Goal: Task Accomplishment & Management: Manage account settings

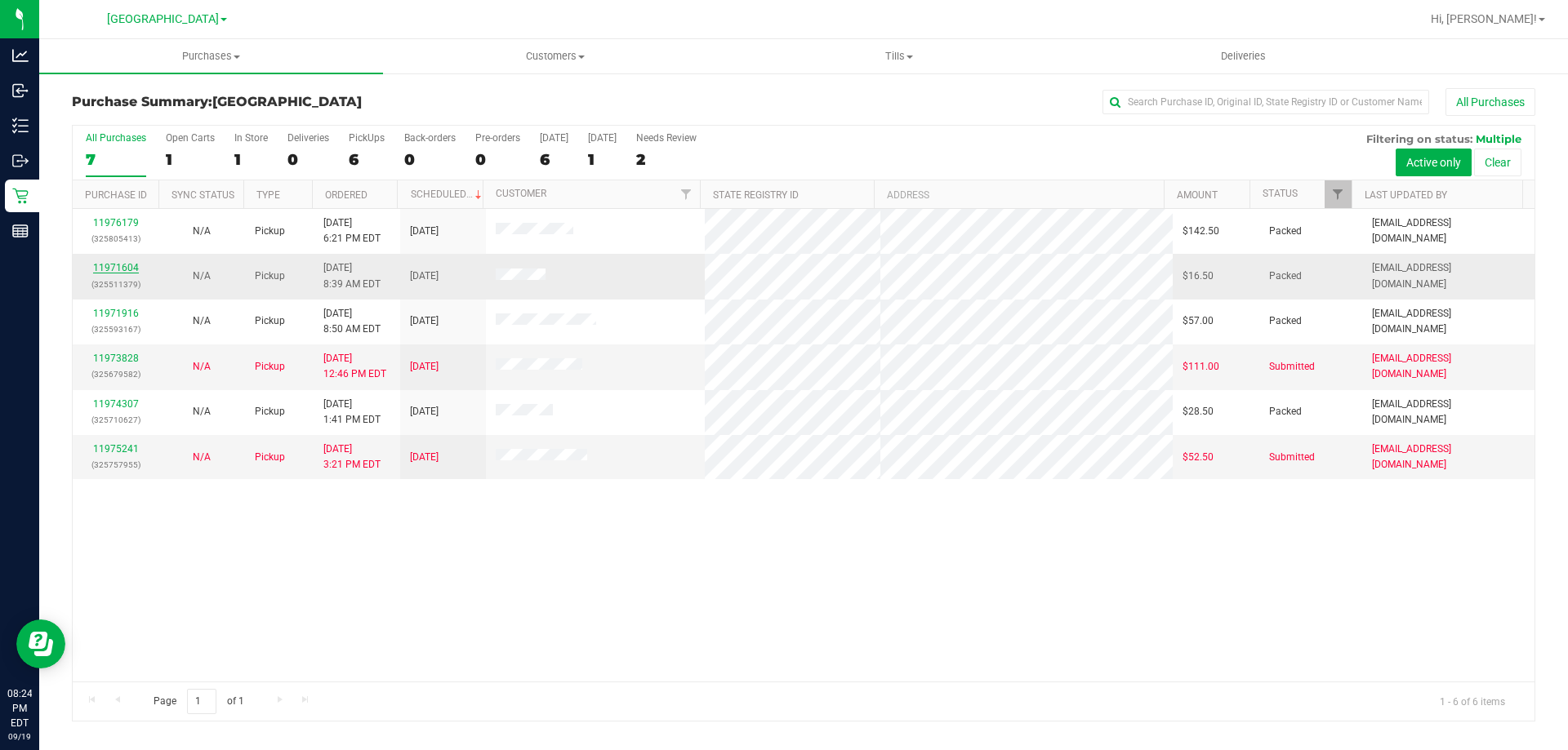
click at [124, 272] on link "11971604" at bounding box center [115, 268] width 46 height 12
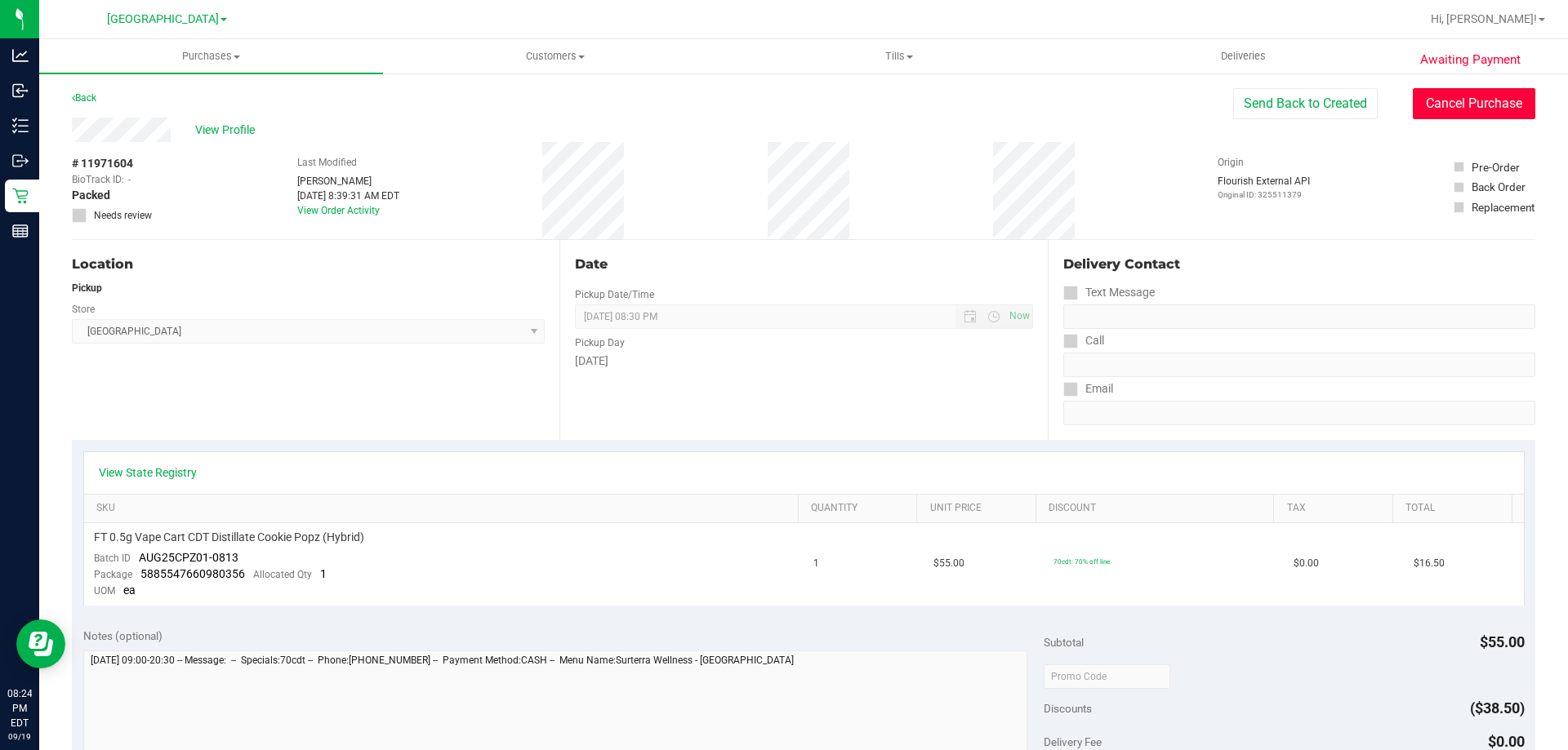
click at [1449, 97] on button "Cancel Purchase" at bounding box center [1474, 103] width 122 height 31
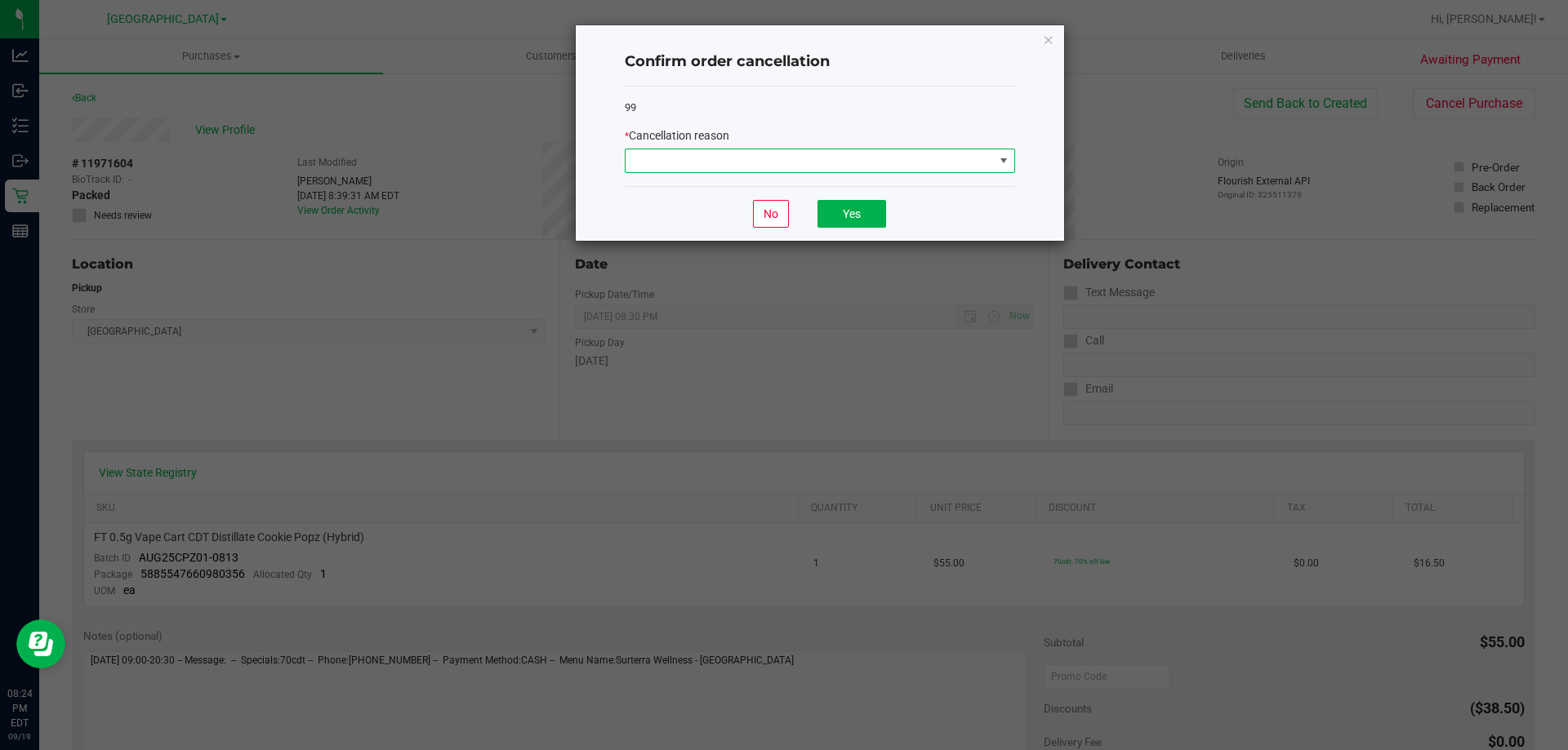
click at [968, 151] on span at bounding box center [810, 161] width 368 height 23
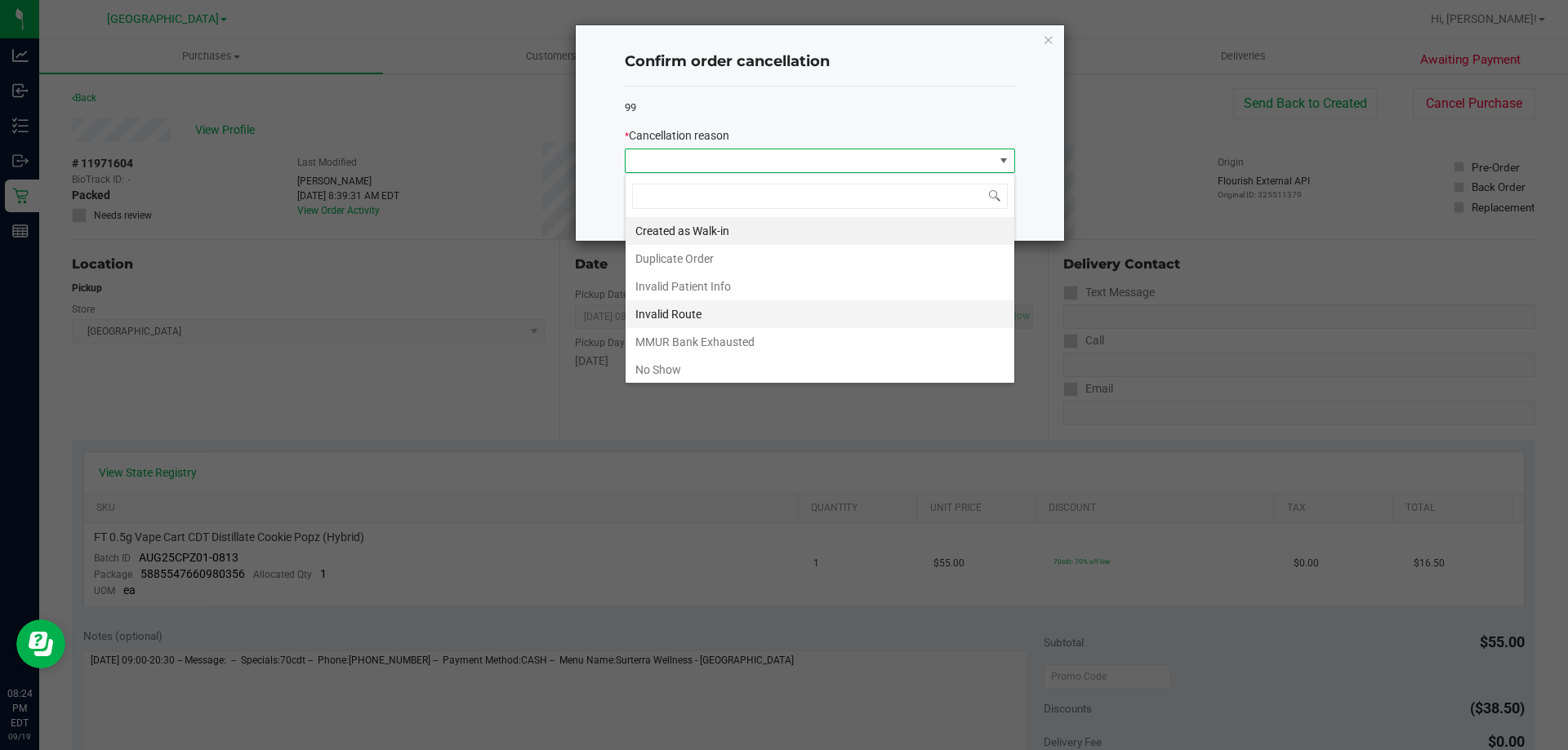
scroll to position [24, 391]
click at [697, 361] on li "No Show" at bounding box center [820, 370] width 389 height 28
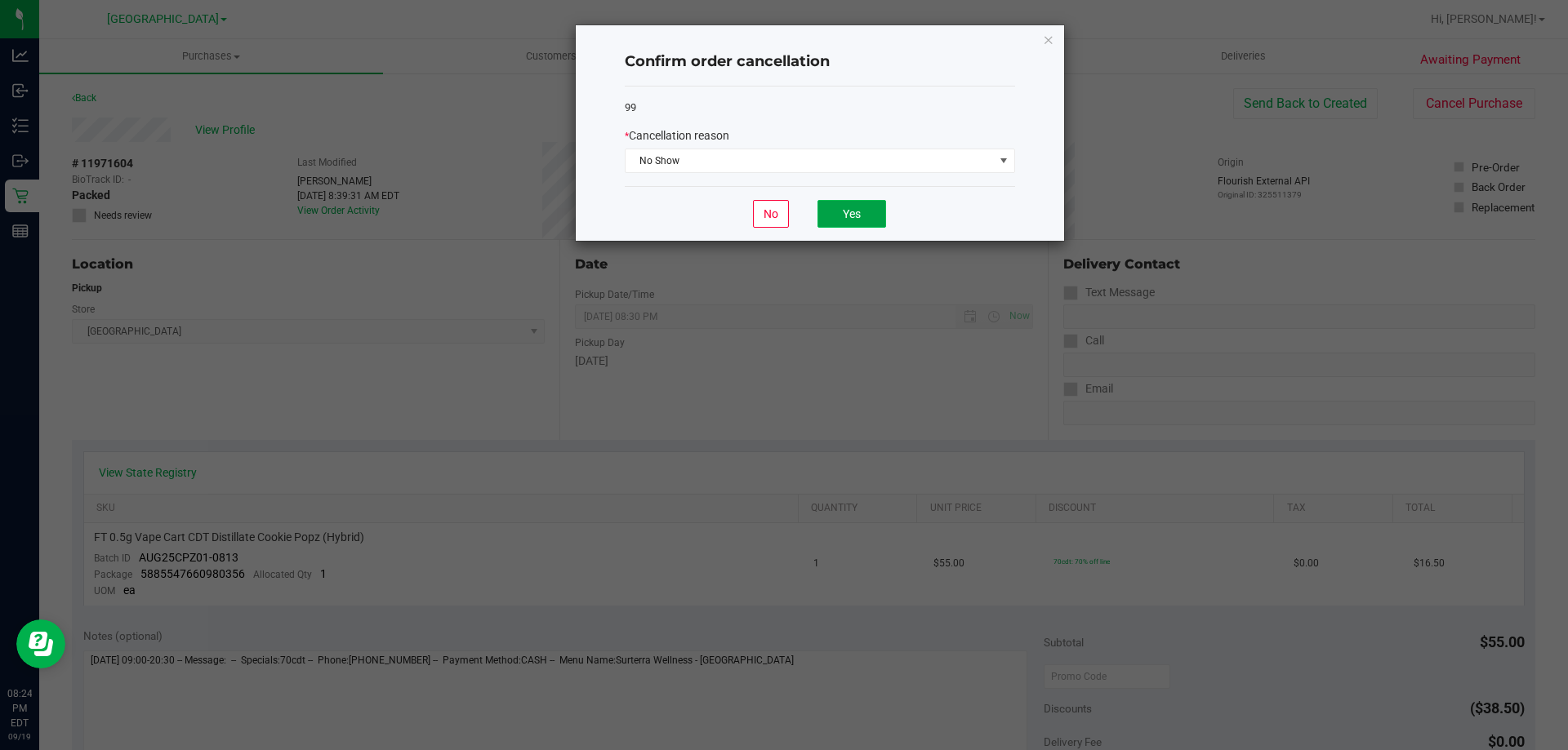
click at [839, 220] on button "Yes" at bounding box center [851, 213] width 69 height 28
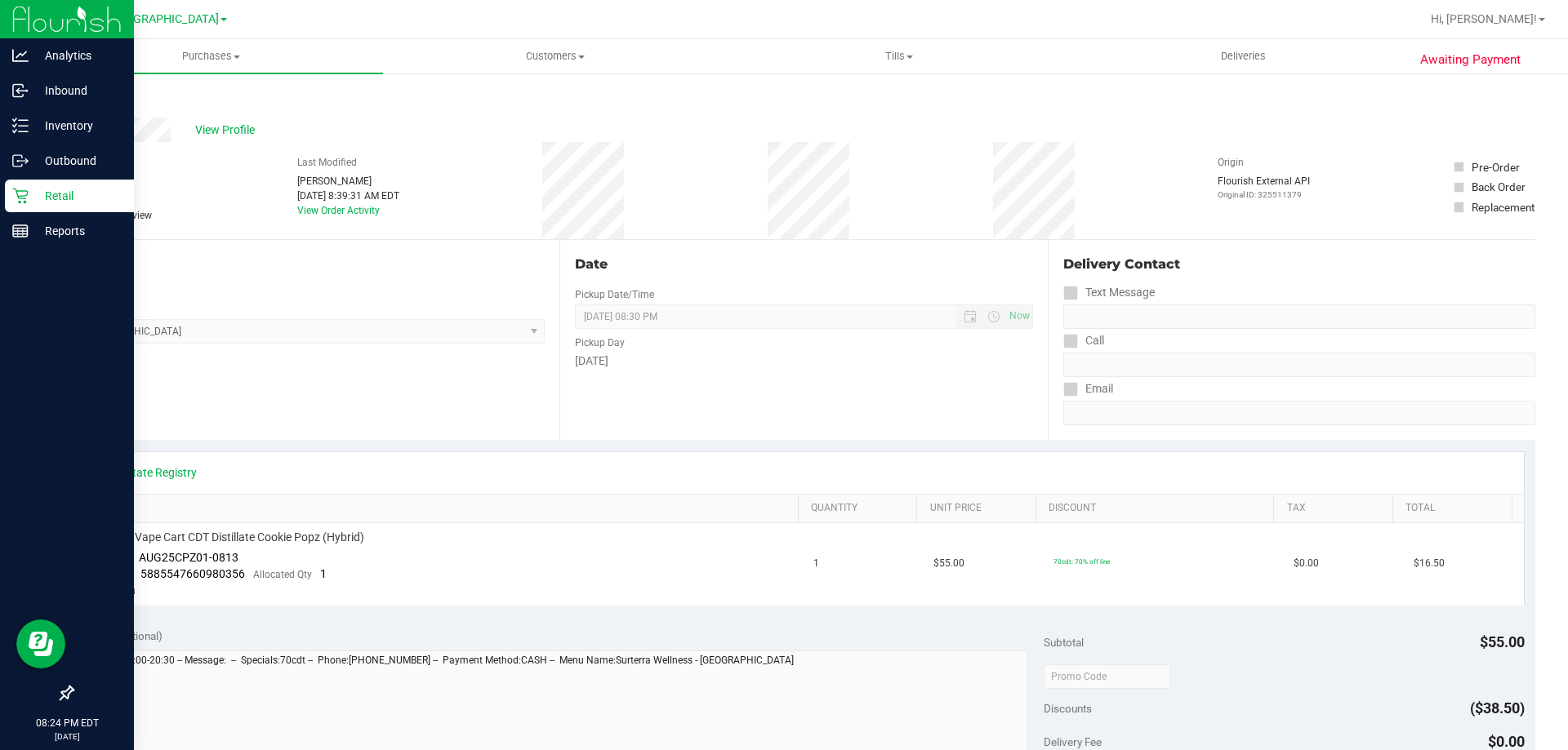
click at [18, 192] on icon at bounding box center [20, 196] width 16 height 16
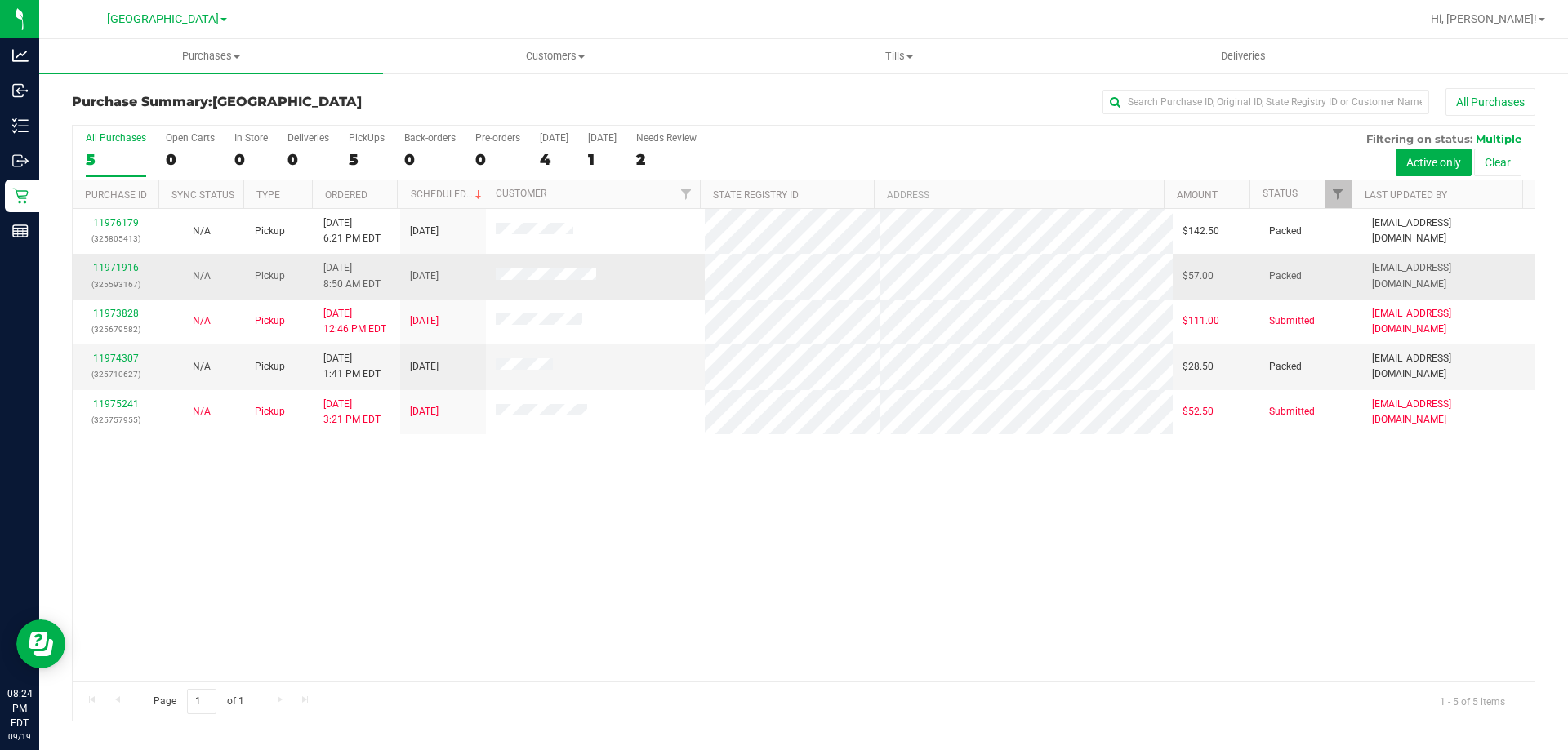
click at [131, 270] on link "11971916" at bounding box center [115, 268] width 46 height 12
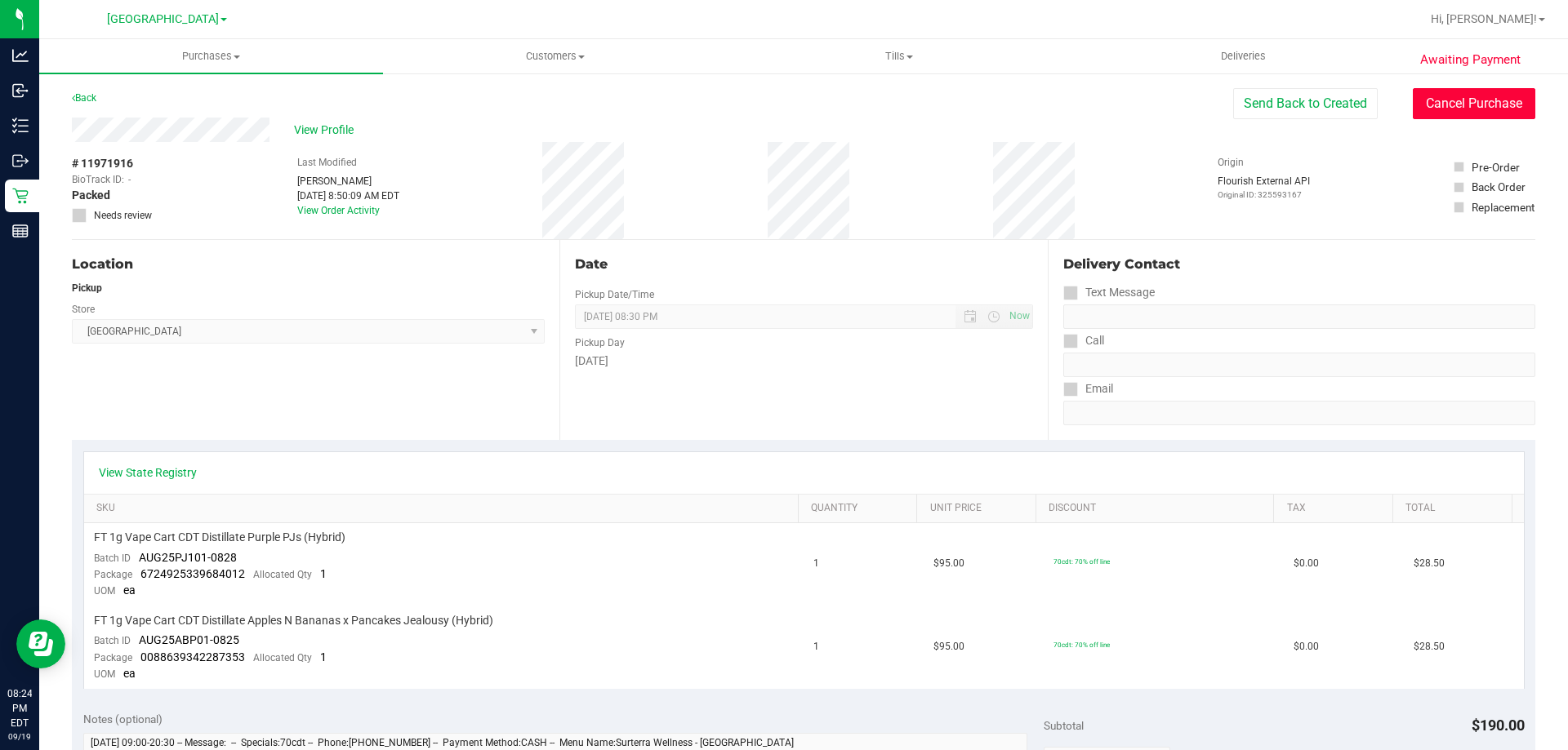
click at [1436, 113] on button "Cancel Purchase" at bounding box center [1474, 103] width 122 height 31
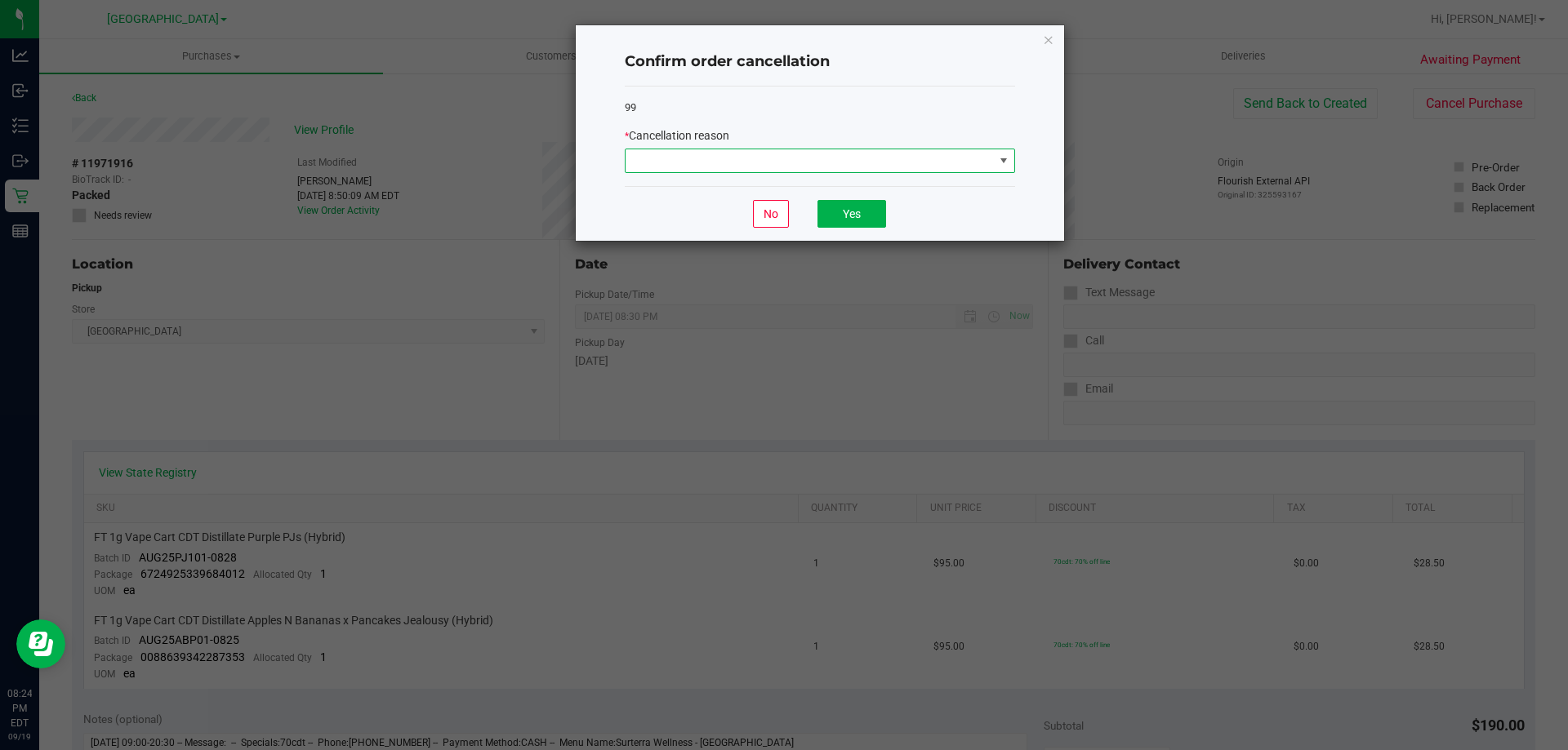
click at [964, 160] on span at bounding box center [810, 161] width 368 height 23
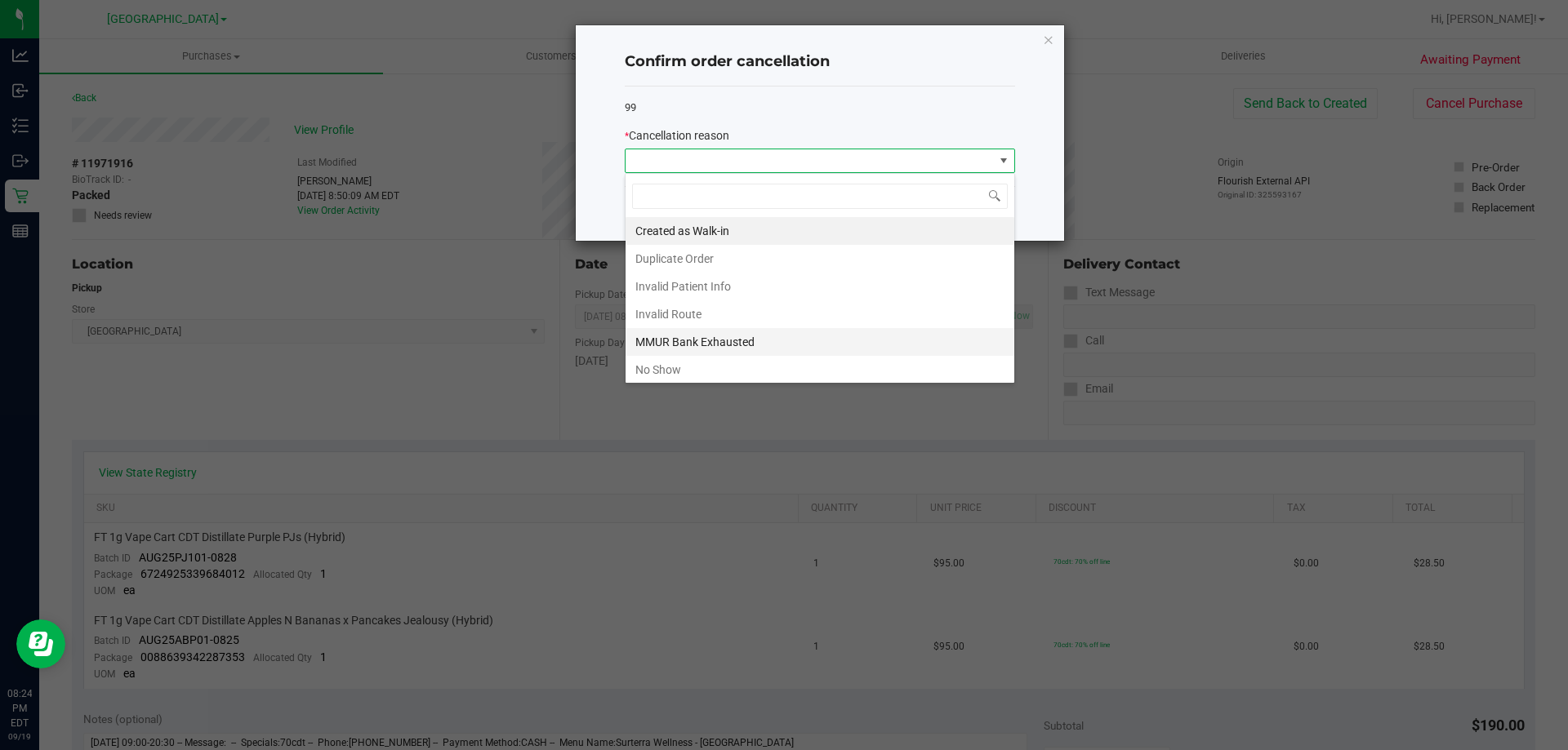
scroll to position [24, 391]
click at [861, 360] on li "No Show" at bounding box center [820, 370] width 389 height 28
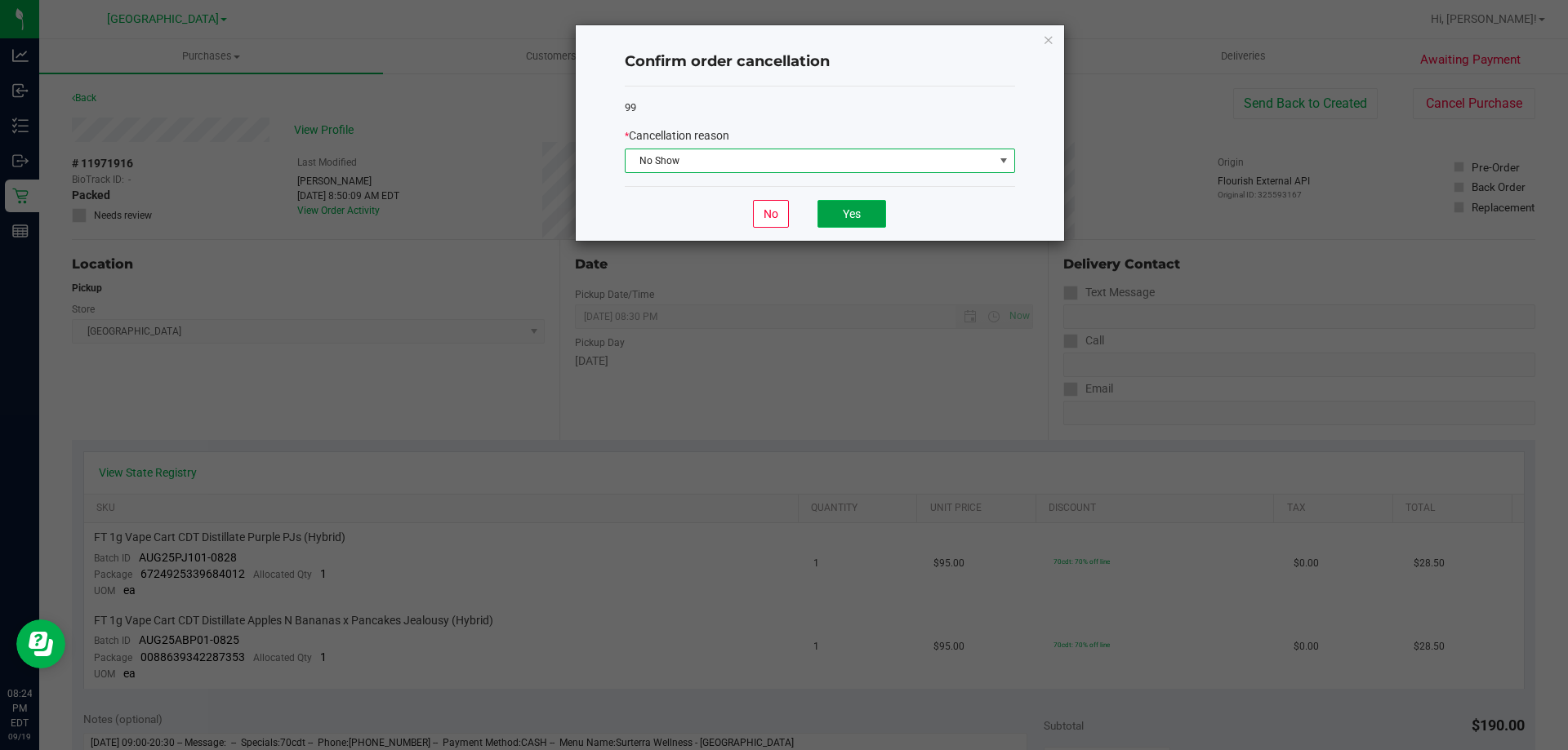
click at [852, 208] on button "Yes" at bounding box center [851, 213] width 69 height 28
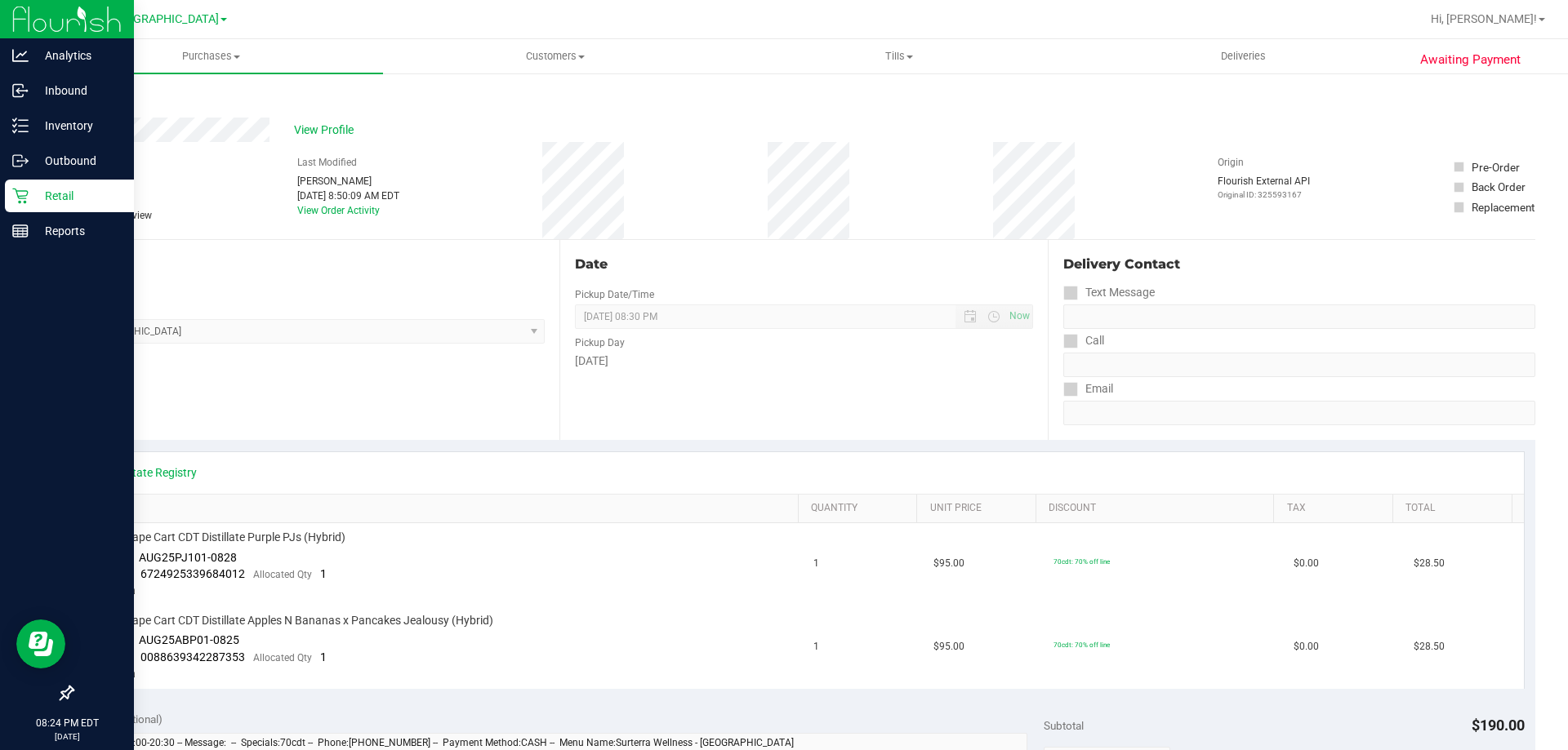
click at [48, 191] on p "Retail" at bounding box center [77, 196] width 98 height 19
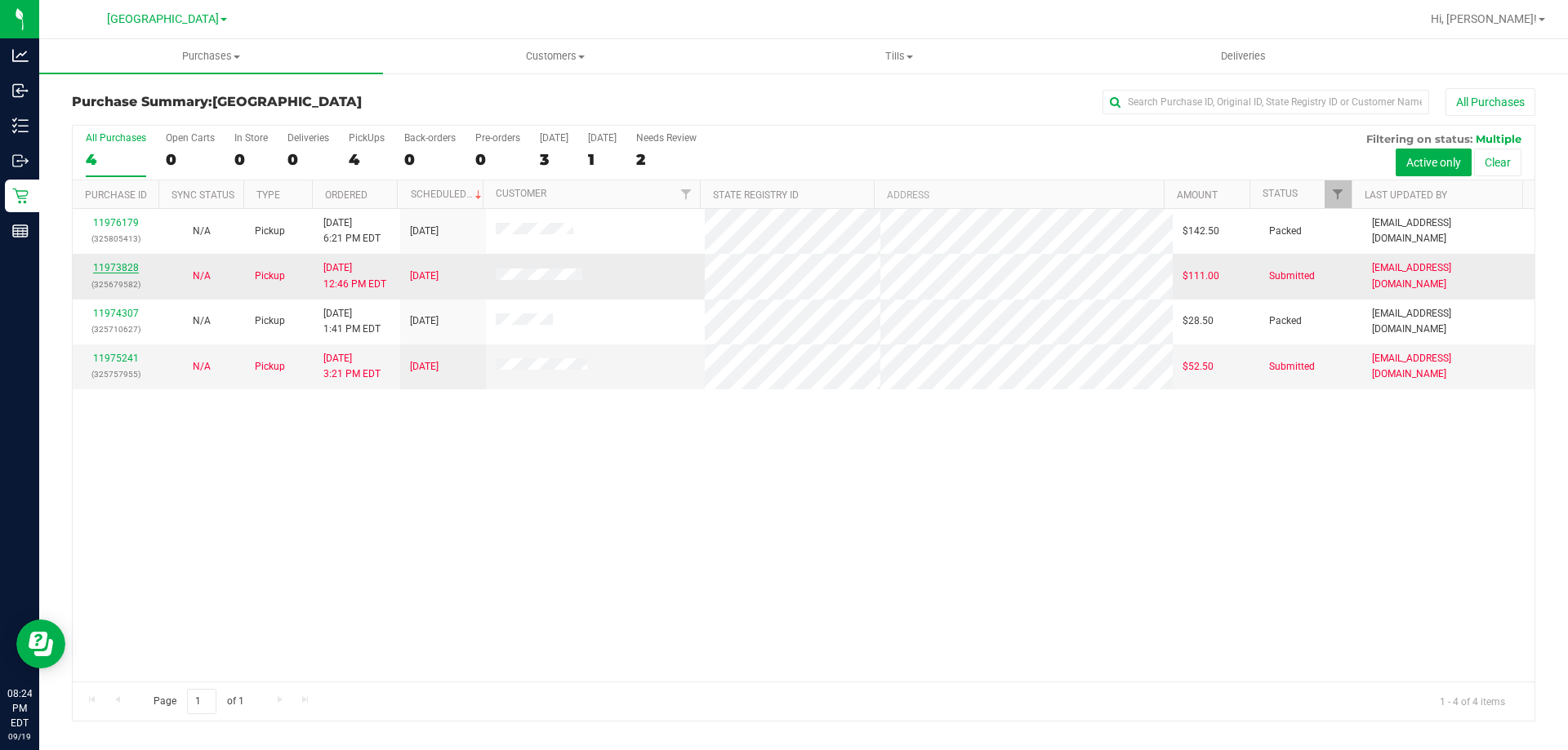
click at [120, 268] on link "11973828" at bounding box center [115, 268] width 46 height 12
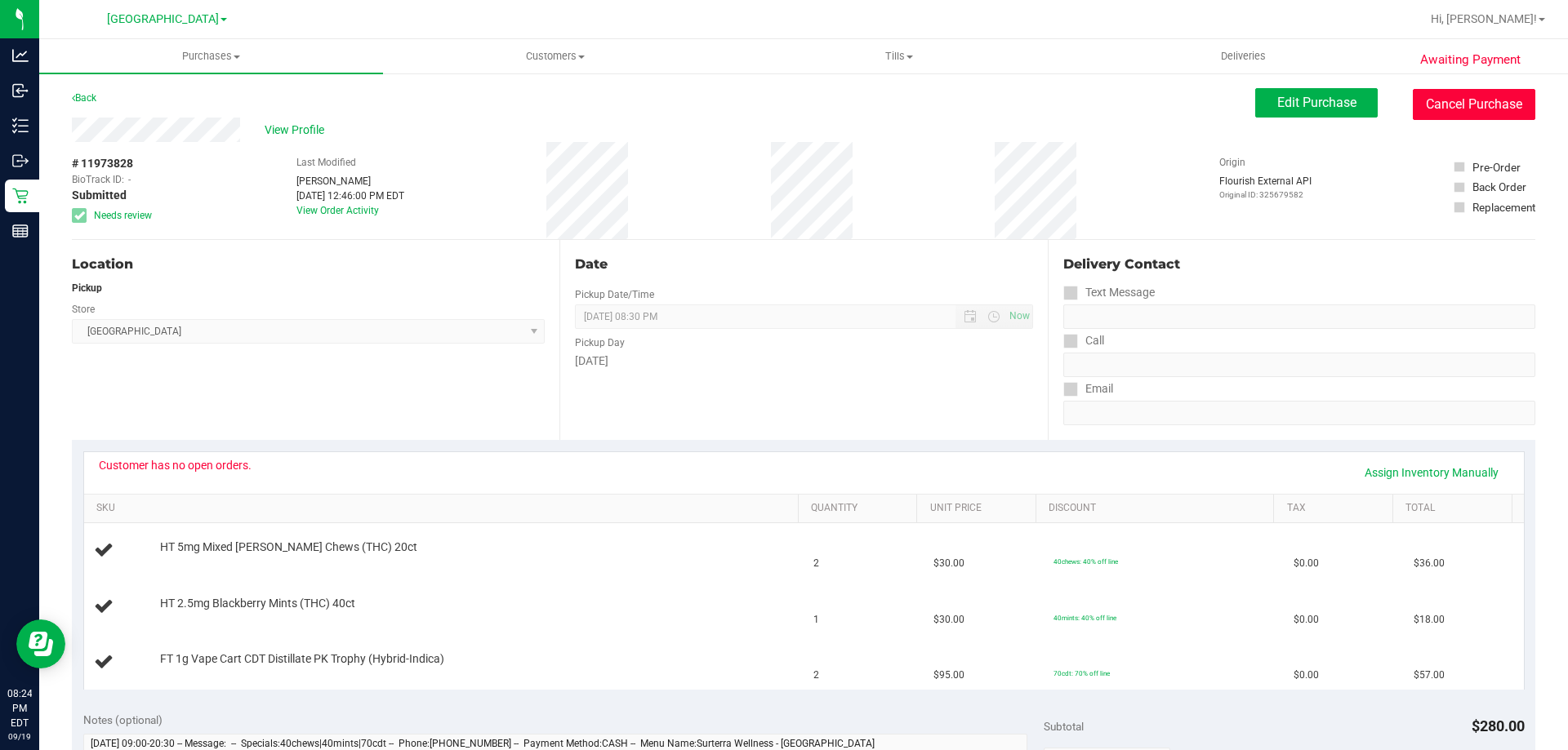
click at [1463, 108] on button "Cancel Purchase" at bounding box center [1474, 104] width 122 height 31
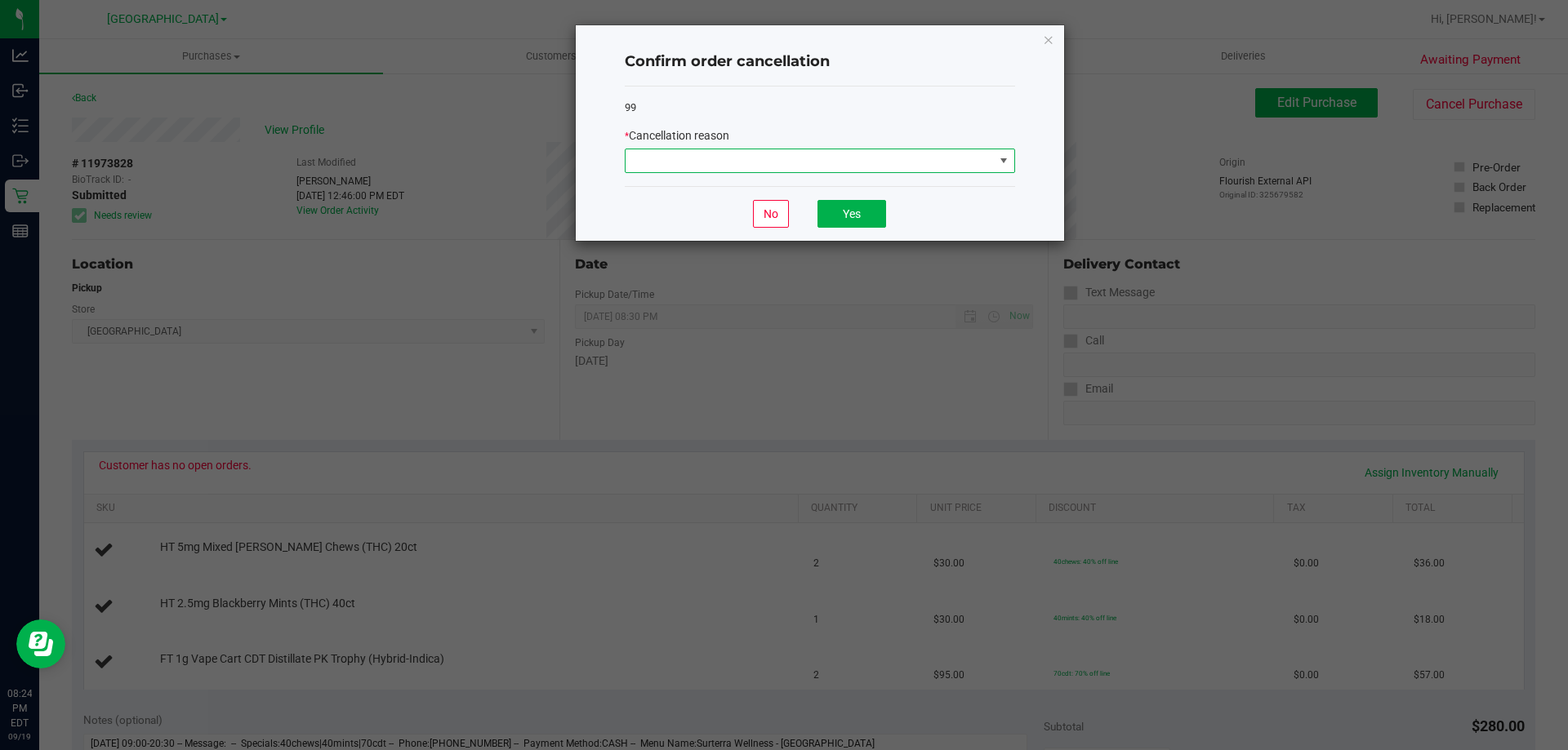
click at [990, 159] on span at bounding box center [810, 161] width 368 height 23
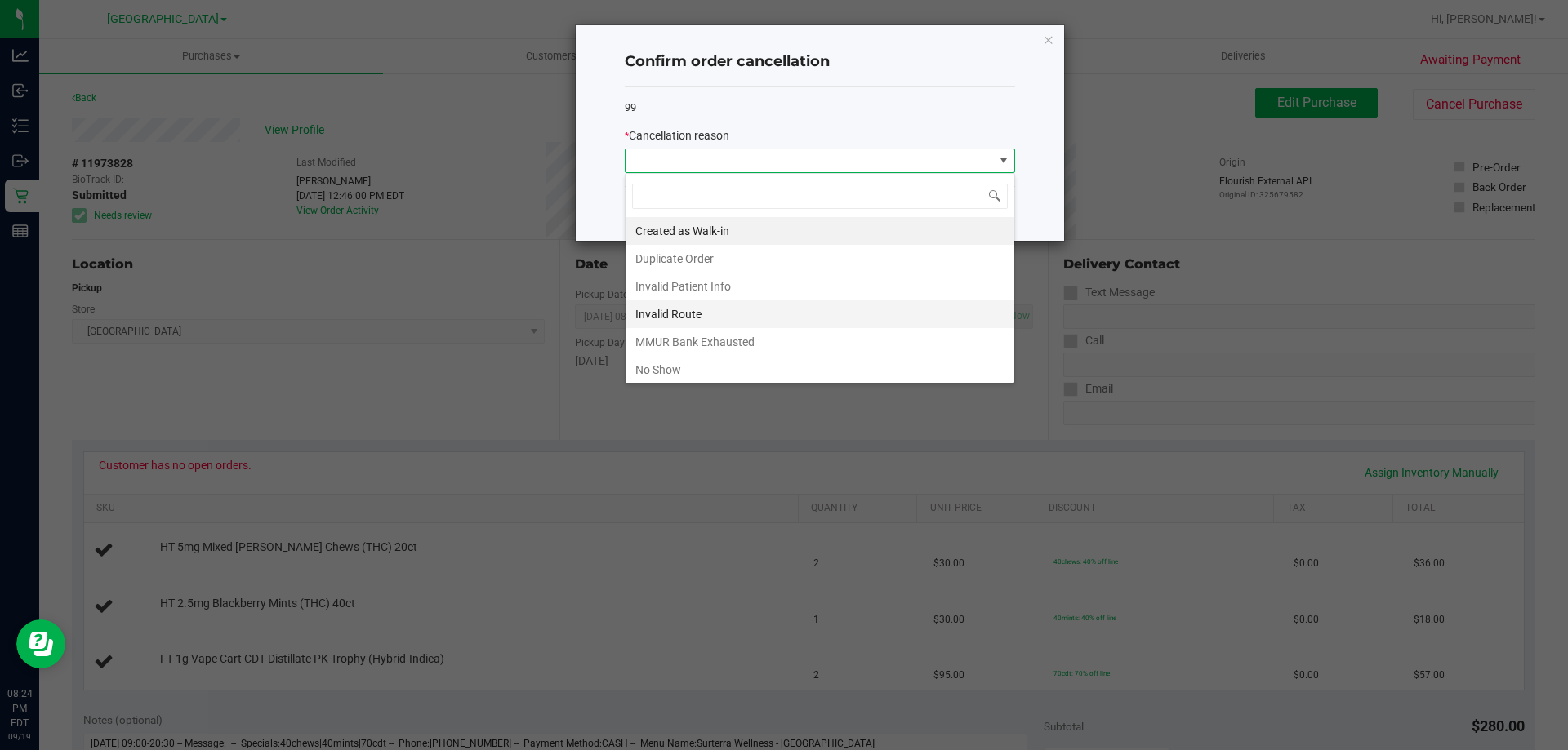
scroll to position [24, 391]
click at [813, 368] on li "No Show" at bounding box center [820, 370] width 389 height 28
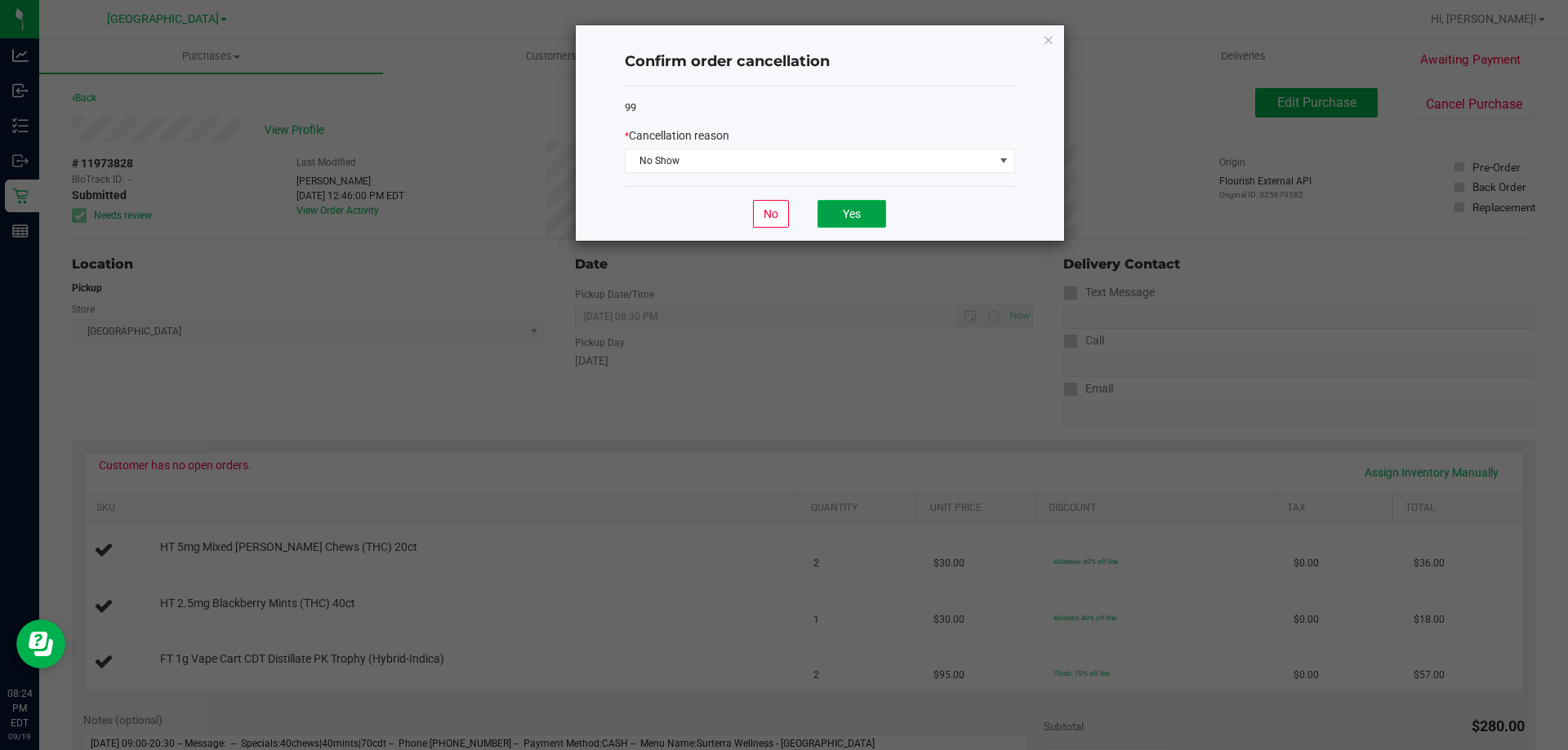
click at [826, 210] on button "Yes" at bounding box center [851, 213] width 69 height 28
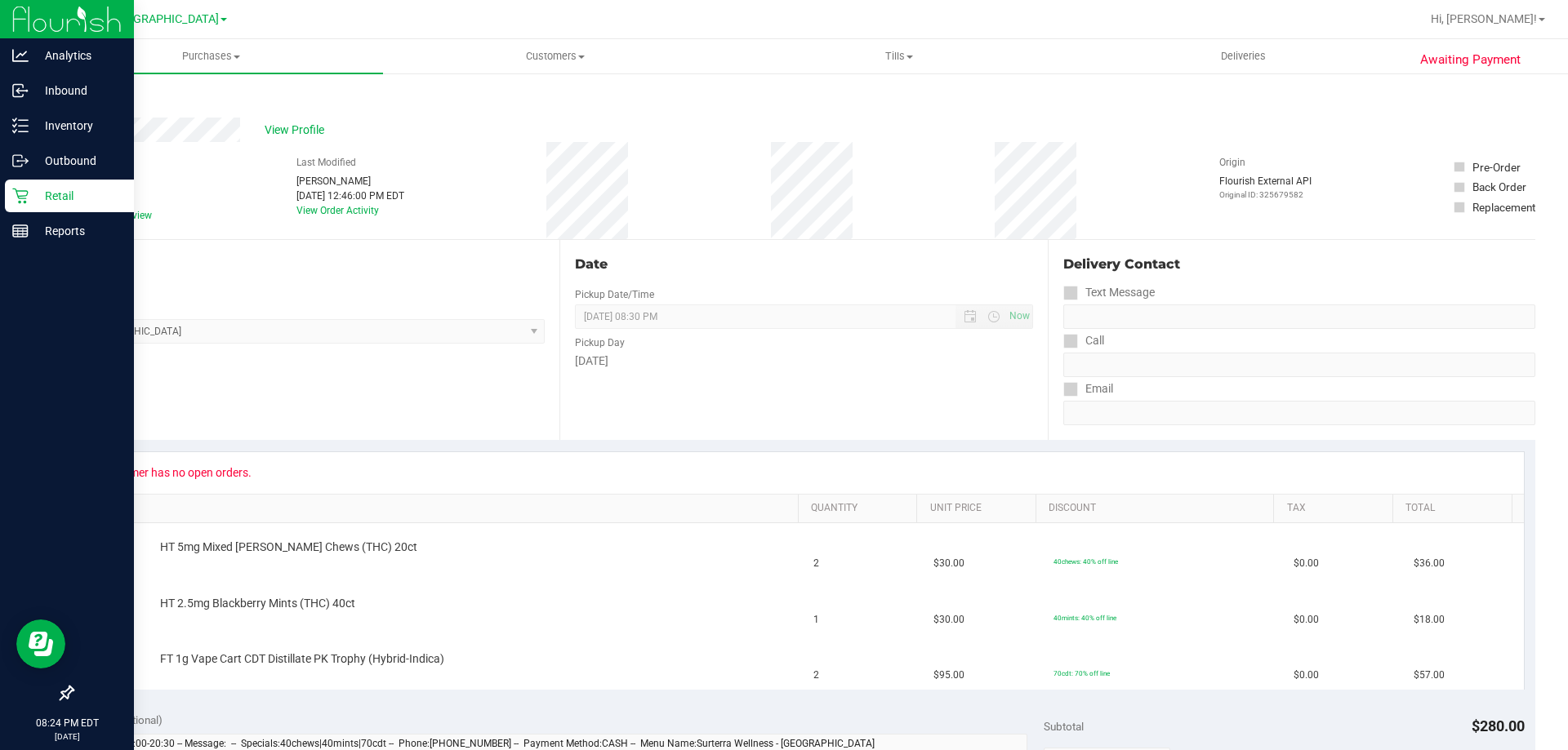
click at [33, 207] on div "Retail" at bounding box center [69, 196] width 129 height 33
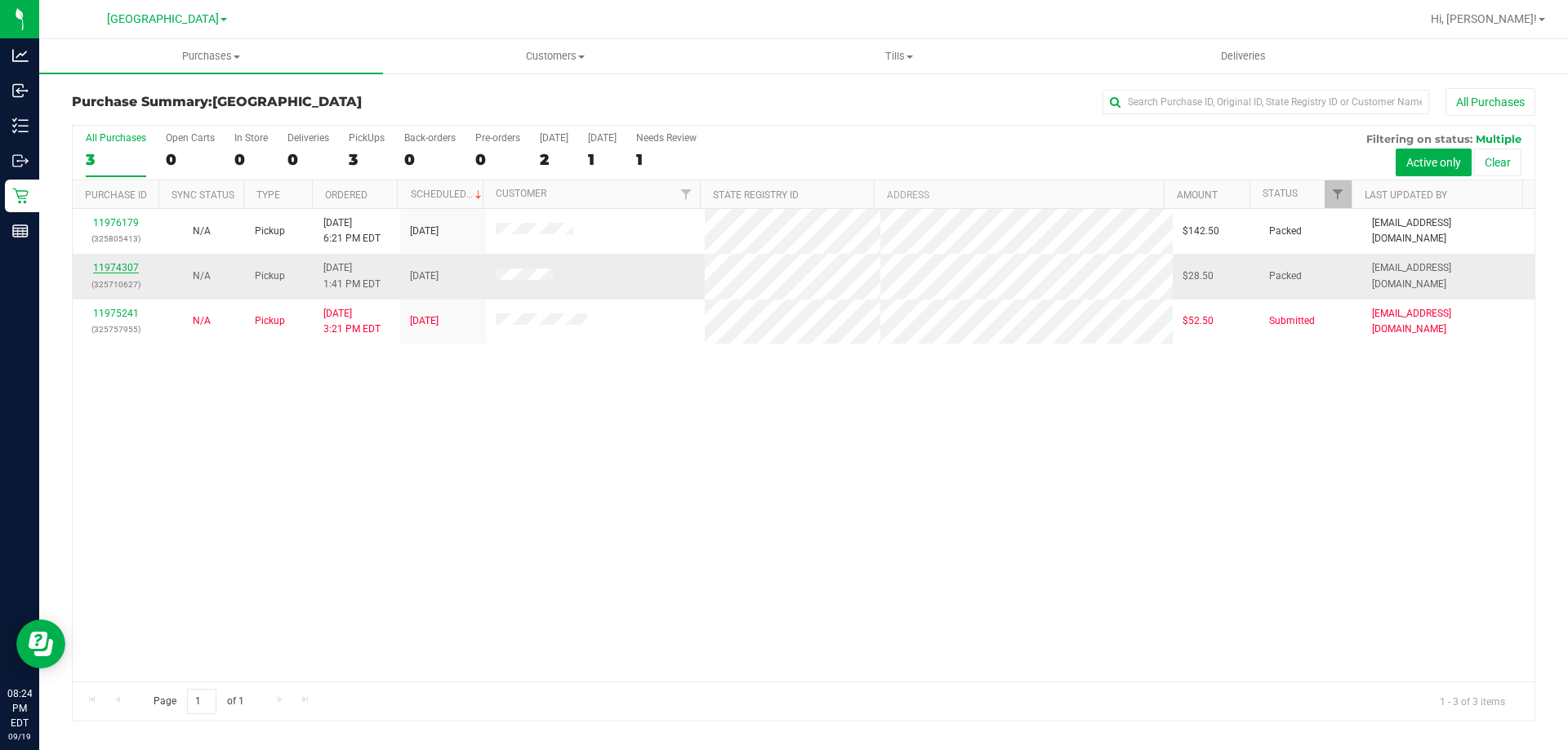
click at [120, 269] on link "11974307" at bounding box center [115, 268] width 46 height 12
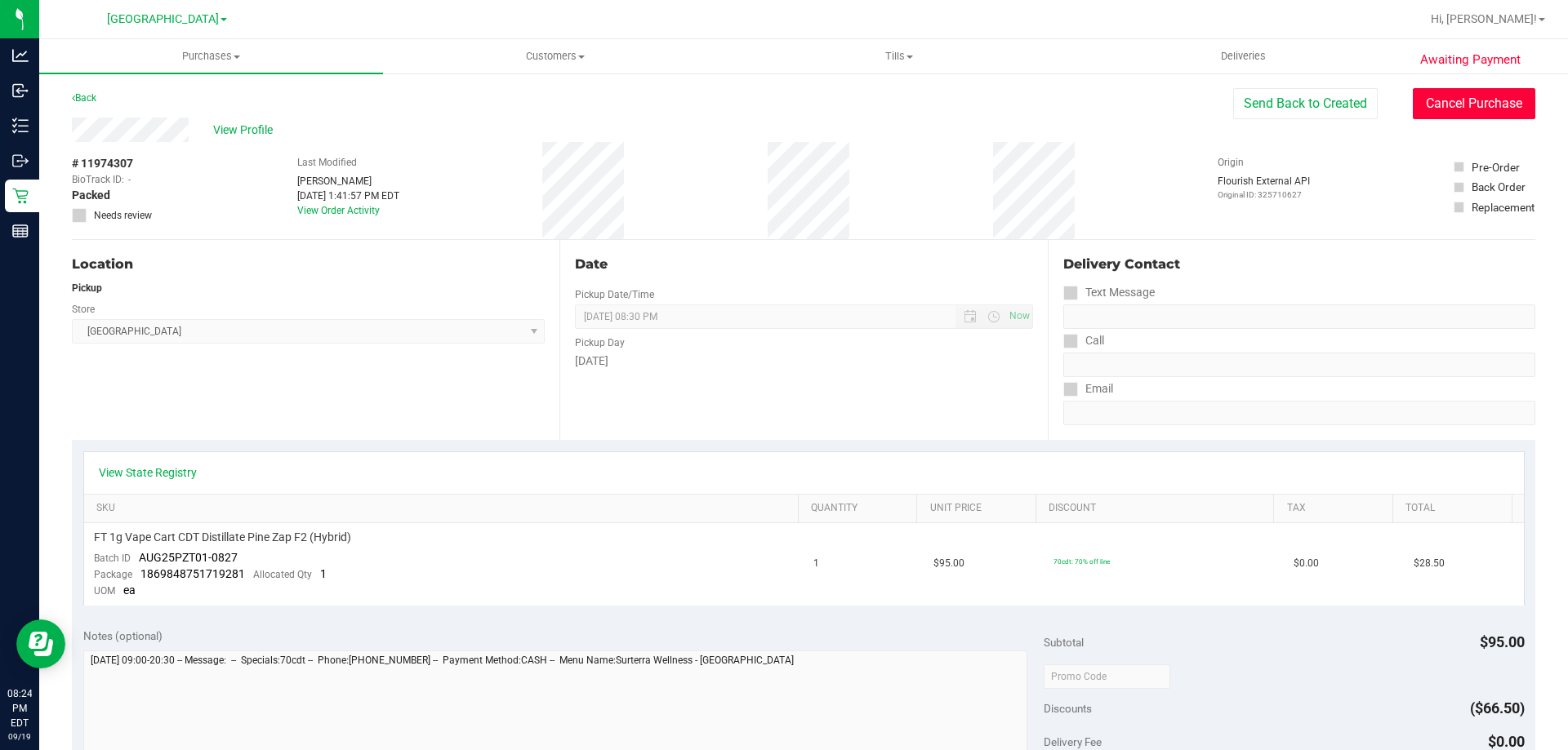
click at [1424, 115] on button "Cancel Purchase" at bounding box center [1474, 103] width 122 height 31
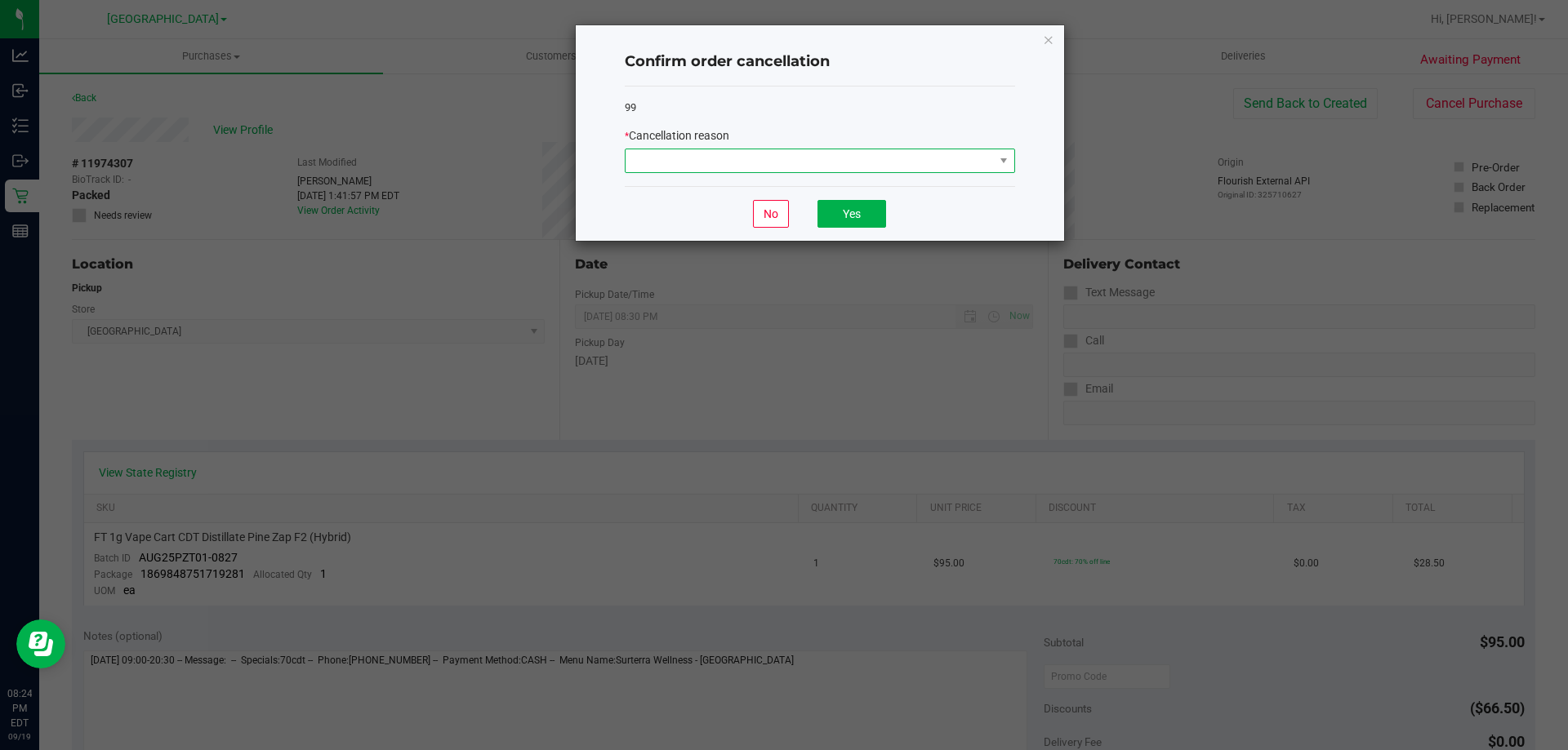
click at [928, 167] on span at bounding box center [810, 161] width 368 height 23
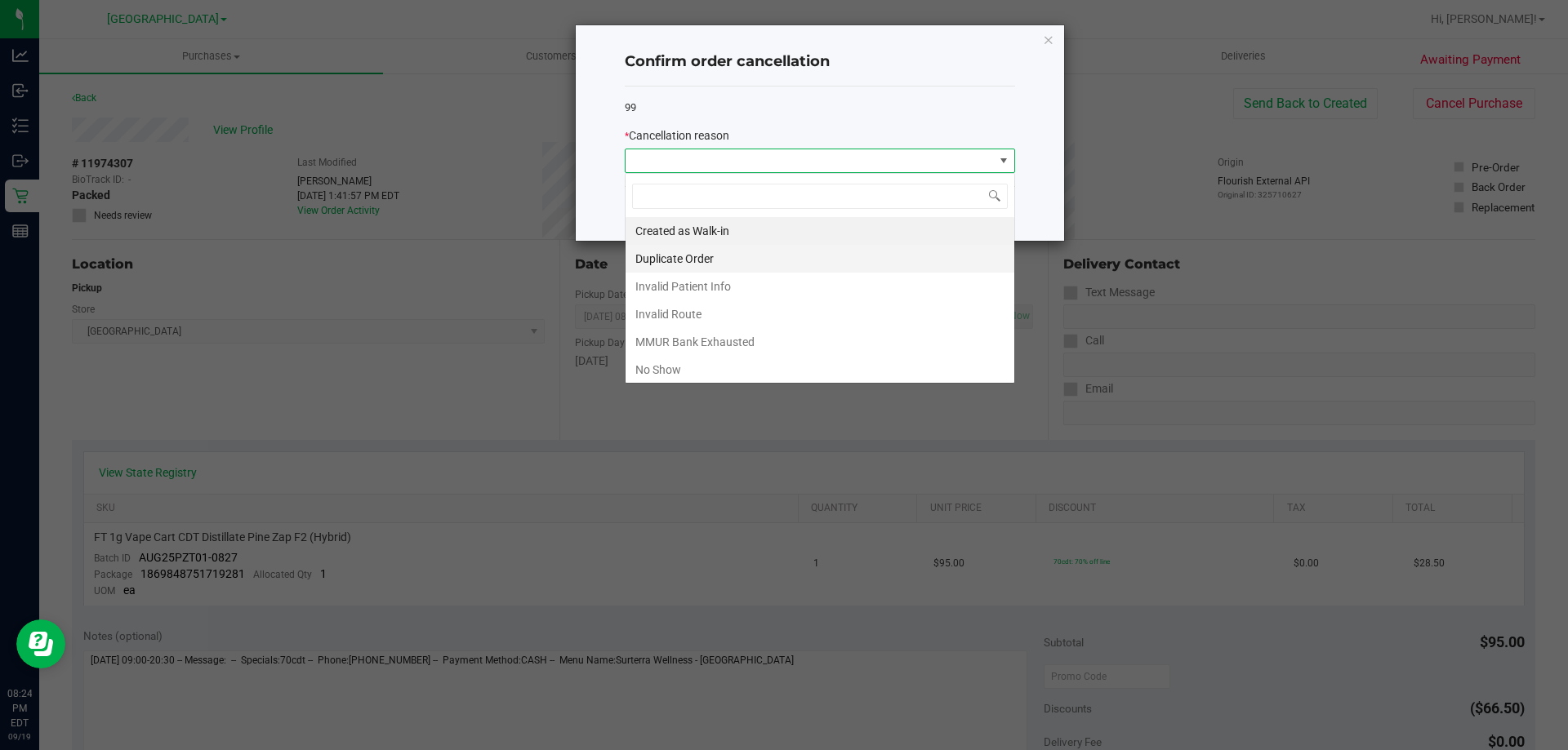
scroll to position [24, 391]
click at [710, 362] on li "No Show" at bounding box center [820, 370] width 389 height 28
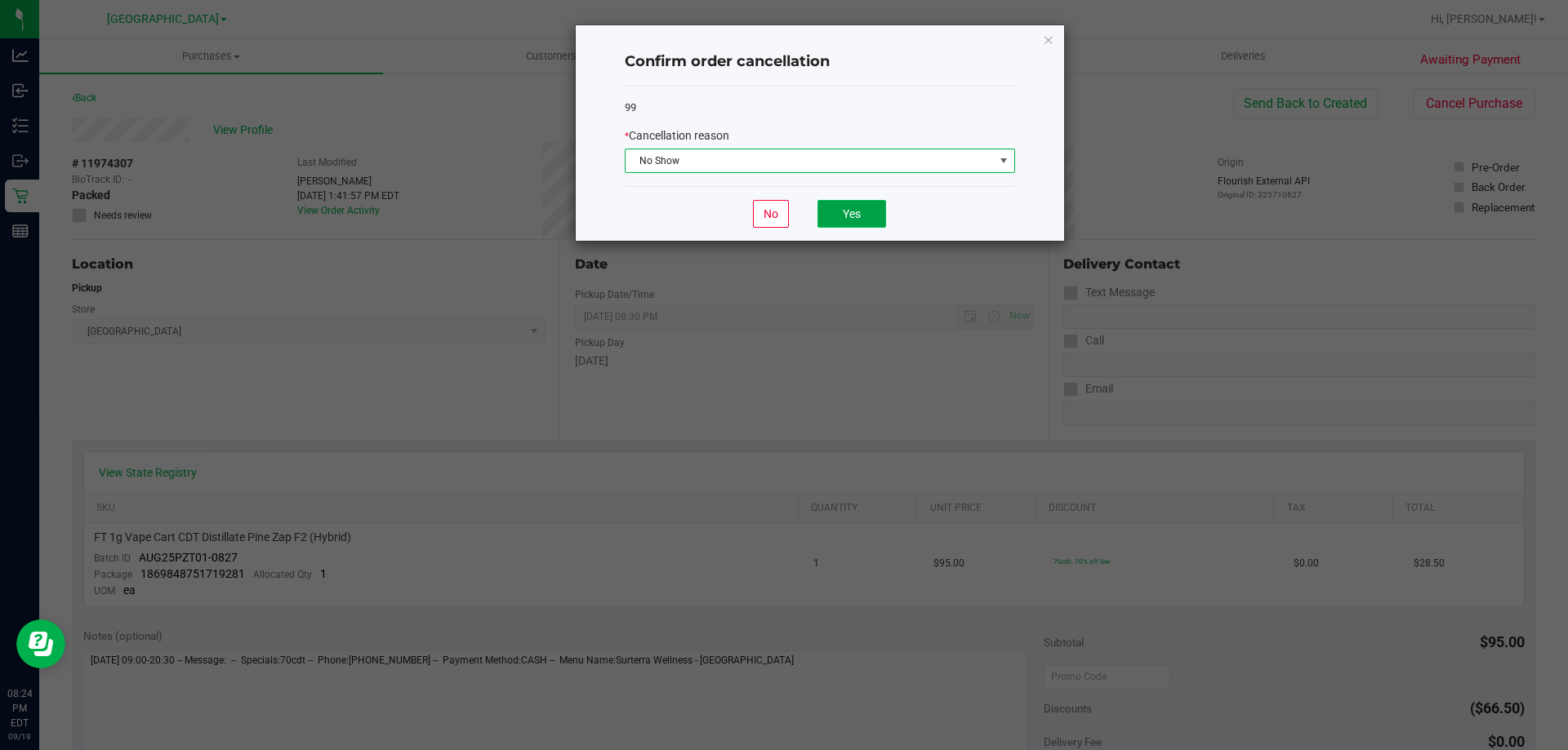
click at [841, 222] on button "Yes" at bounding box center [851, 213] width 69 height 28
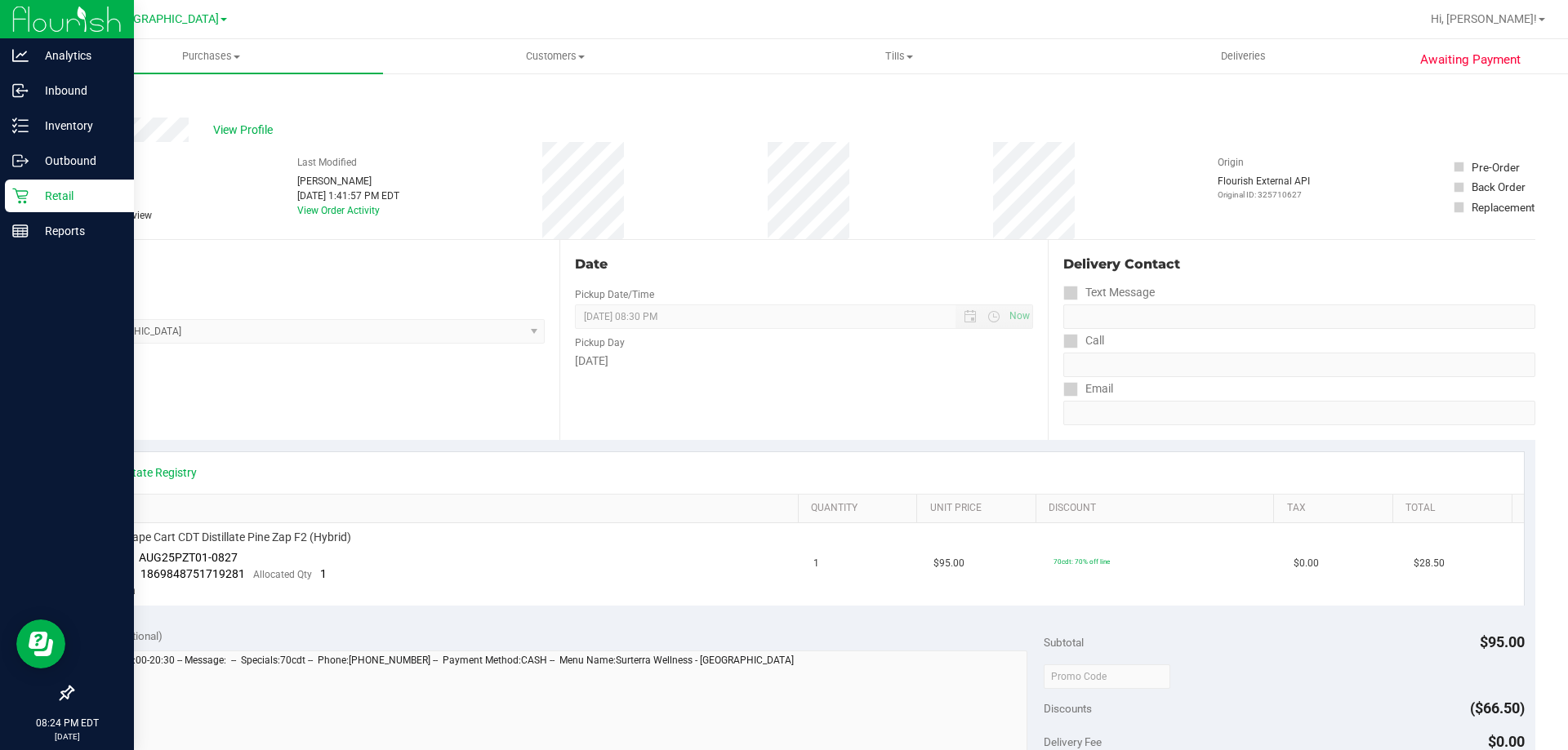
click at [7, 194] on div "Retail" at bounding box center [69, 196] width 129 height 33
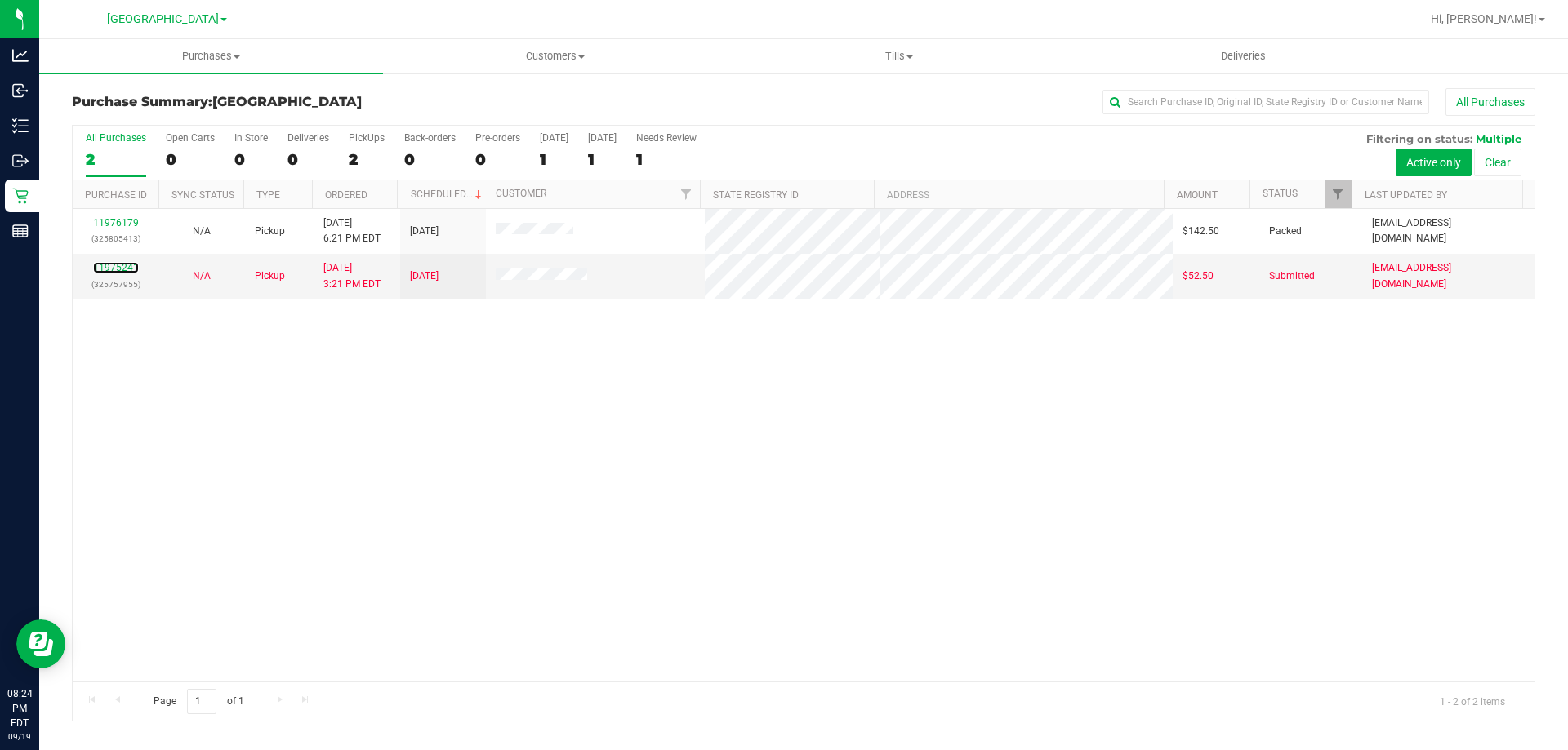
click at [127, 271] on link "11975241" at bounding box center [115, 268] width 46 height 12
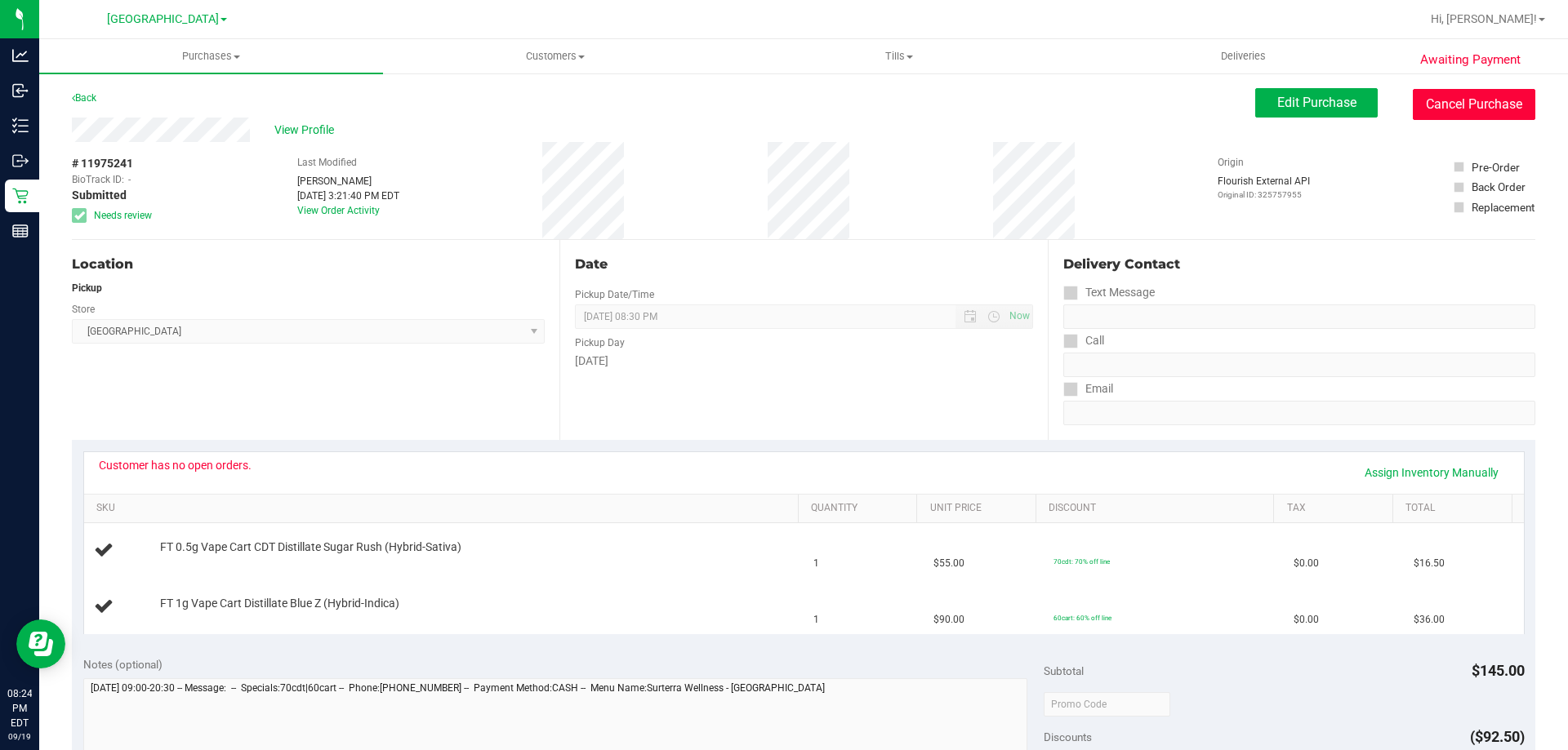
click at [1463, 119] on button "Cancel Purchase" at bounding box center [1474, 104] width 122 height 31
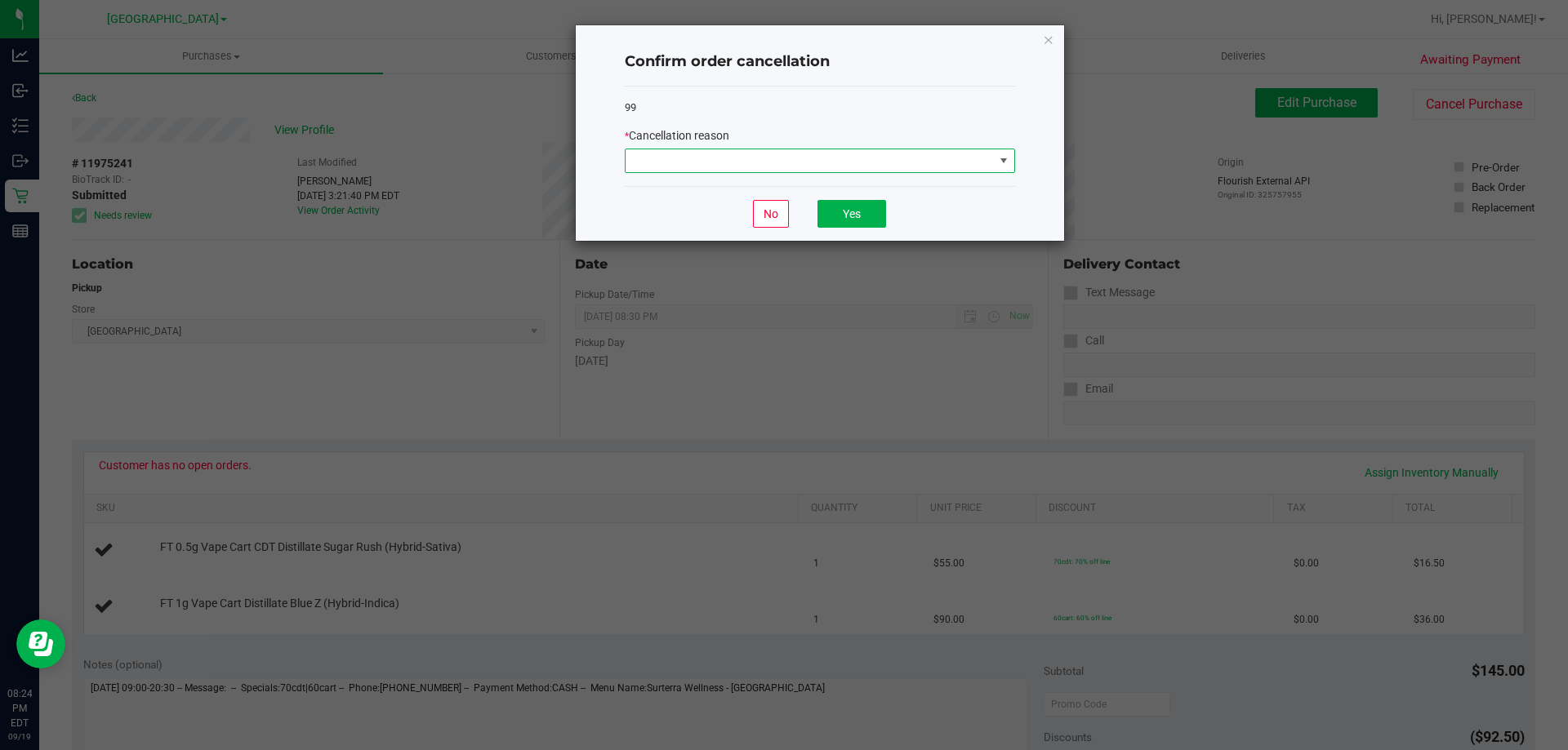
click at [1001, 160] on span at bounding box center [1004, 161] width 13 height 13
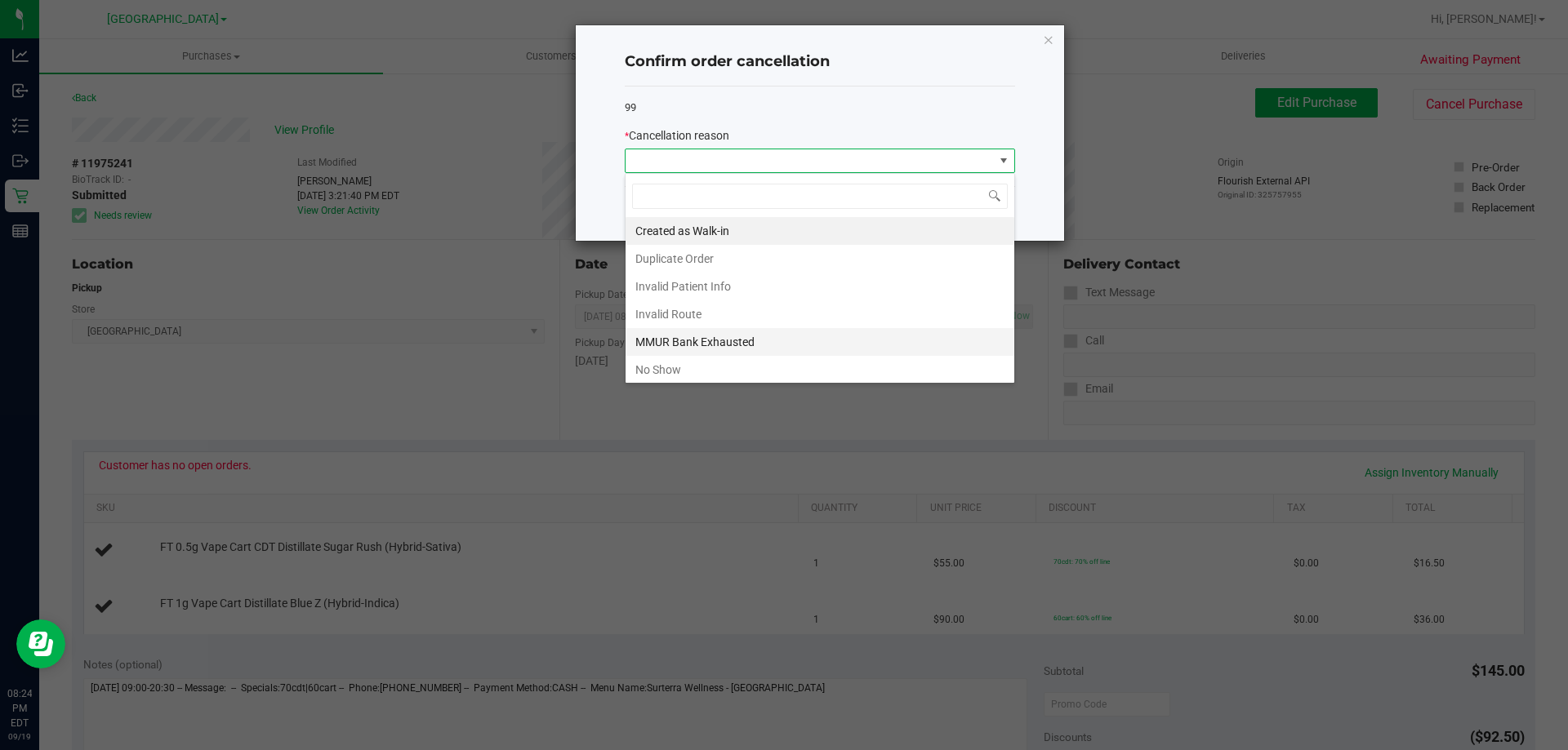
scroll to position [24, 391]
click at [816, 356] on li "No Show" at bounding box center [820, 370] width 389 height 28
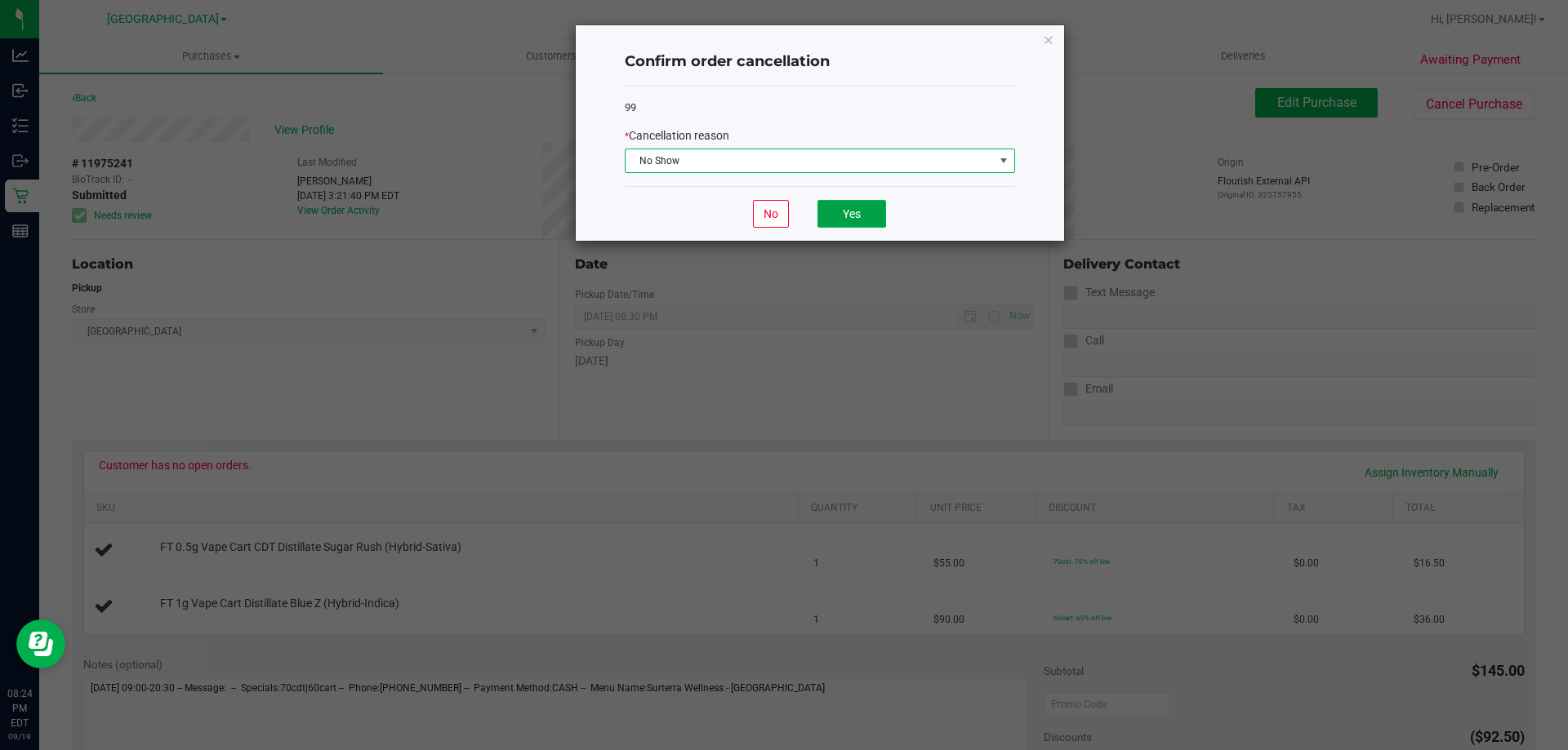
click at [850, 222] on button "Yes" at bounding box center [851, 213] width 69 height 28
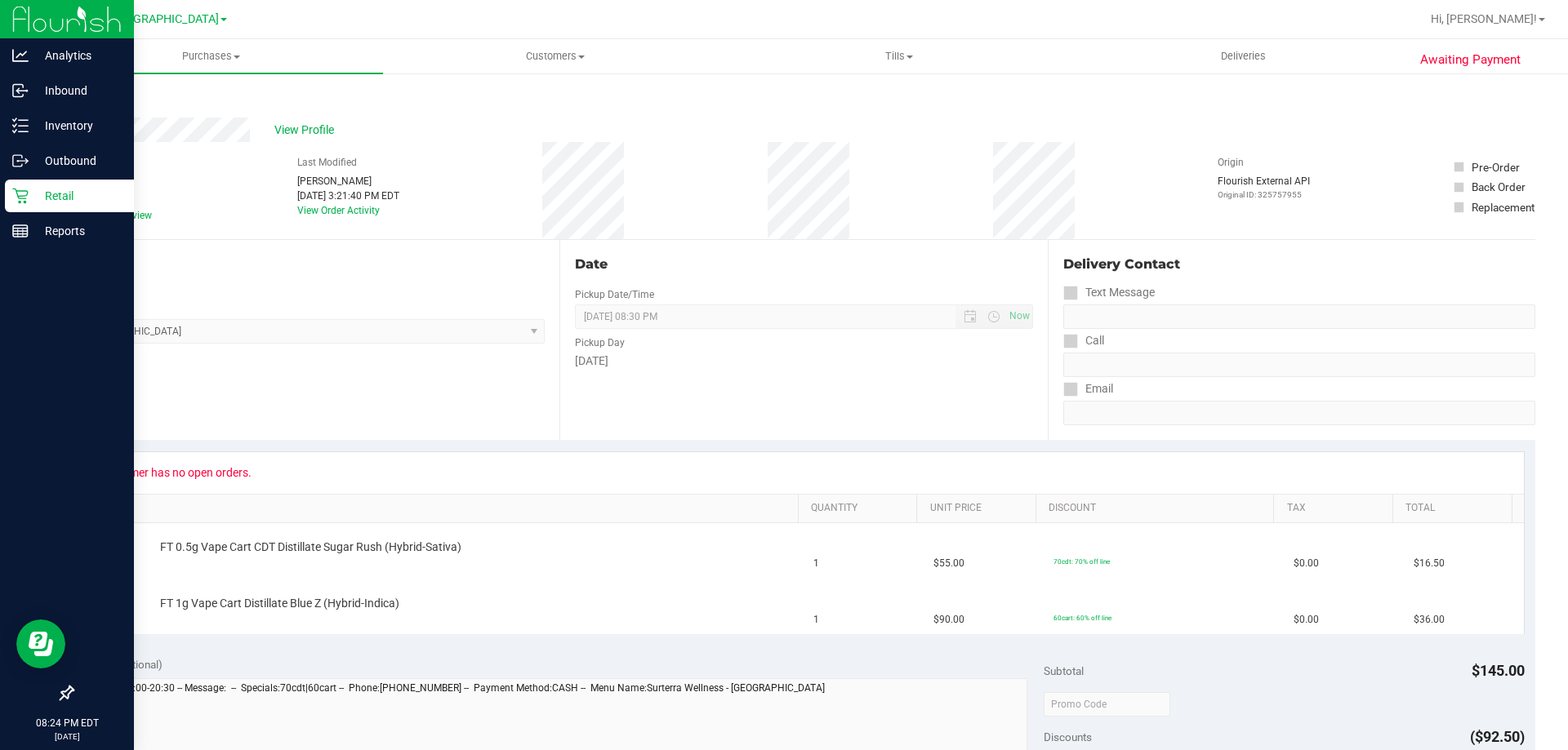
click at [28, 193] on icon at bounding box center [20, 196] width 16 height 16
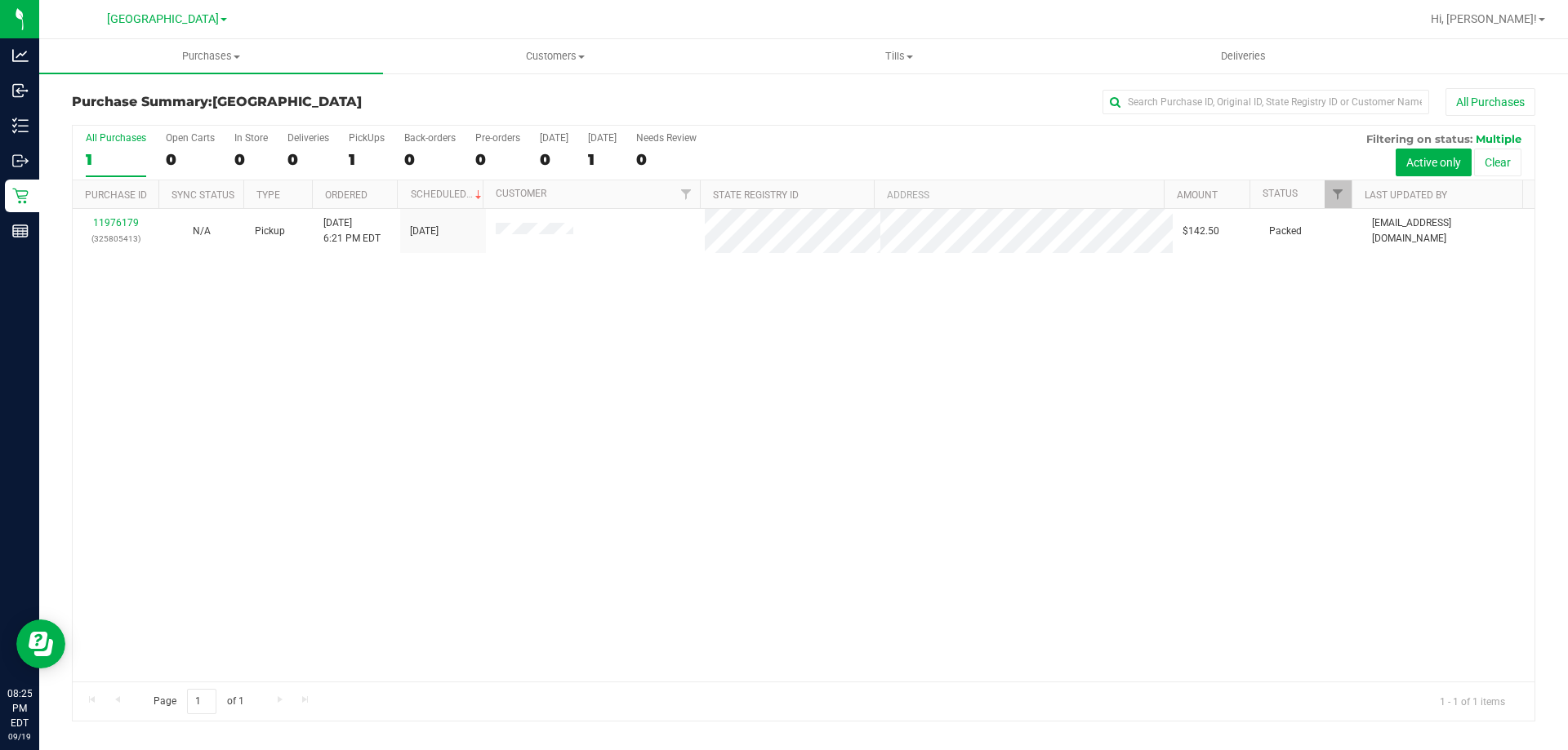
click at [834, 92] on div "All Purchases" at bounding box center [1047, 101] width 976 height 28
click at [878, 28] on div at bounding box center [856, 19] width 1127 height 32
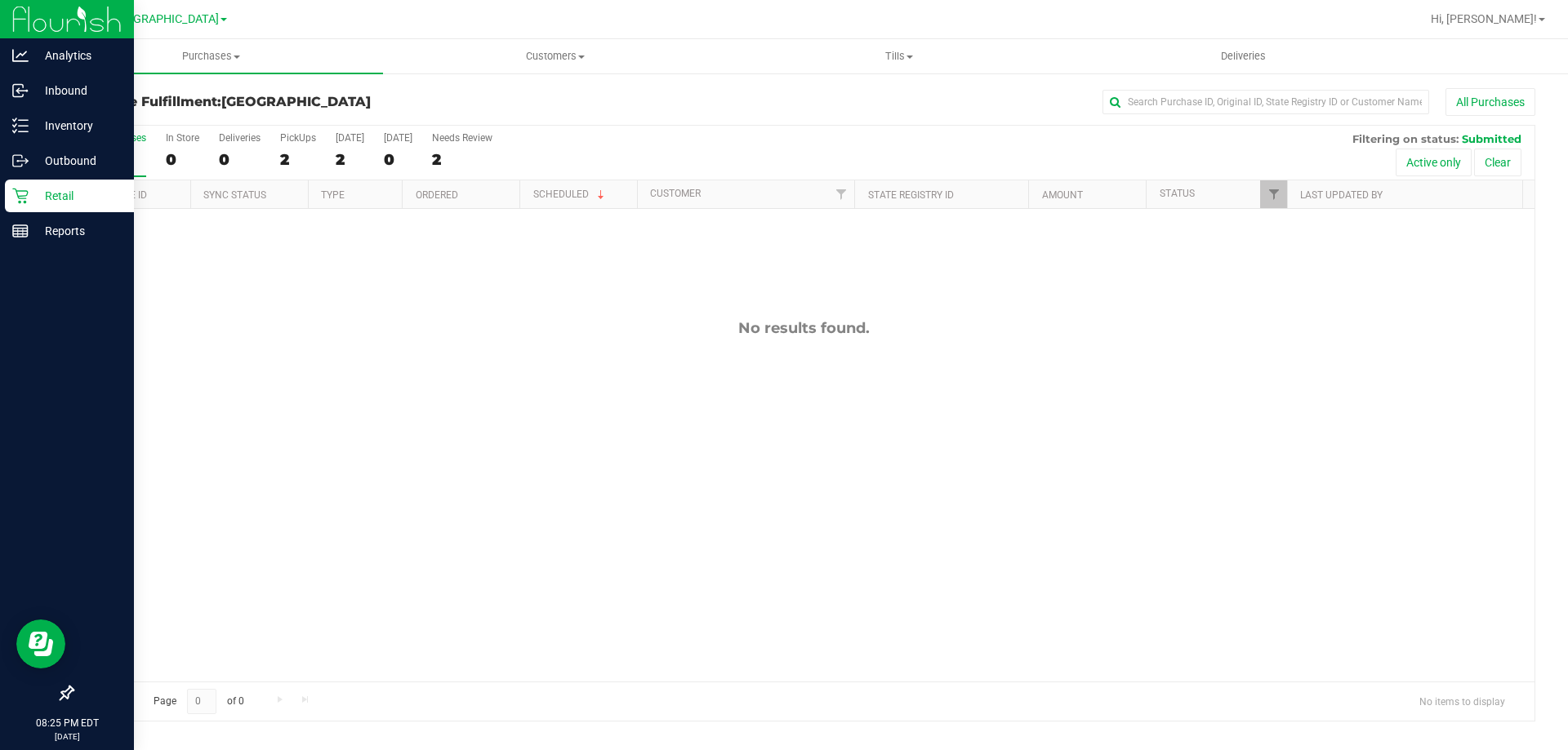
click at [39, 206] on div "Retail" at bounding box center [69, 196] width 129 height 33
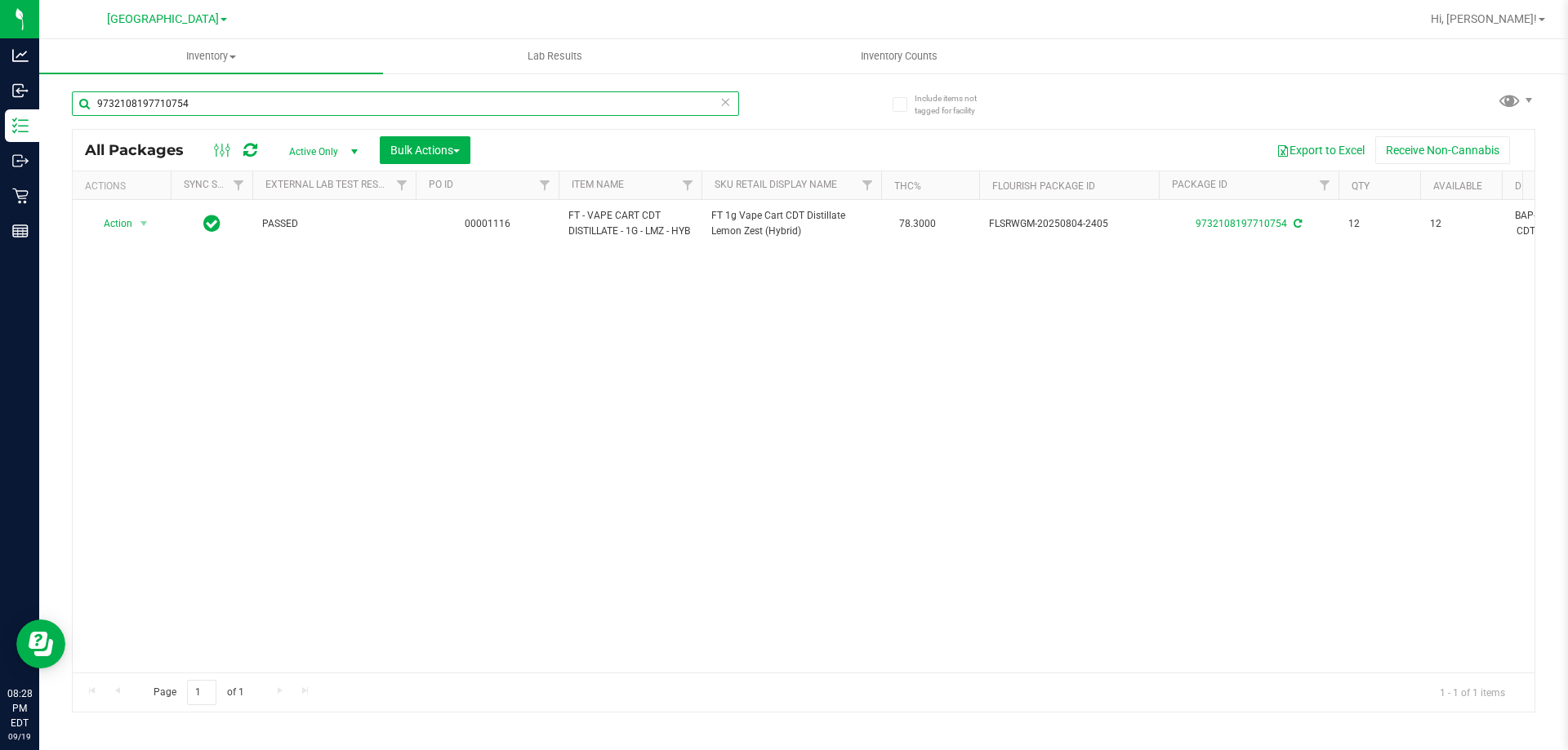
drag, startPoint x: 246, startPoint y: 103, endPoint x: 954, endPoint y: 5, distance: 714.8
click at [0, 134] on div "Analytics Inbound Inventory Outbound Retail Reports 08:28 PM EDT 09/19/2025 09/…" at bounding box center [784, 375] width 1568 height 750
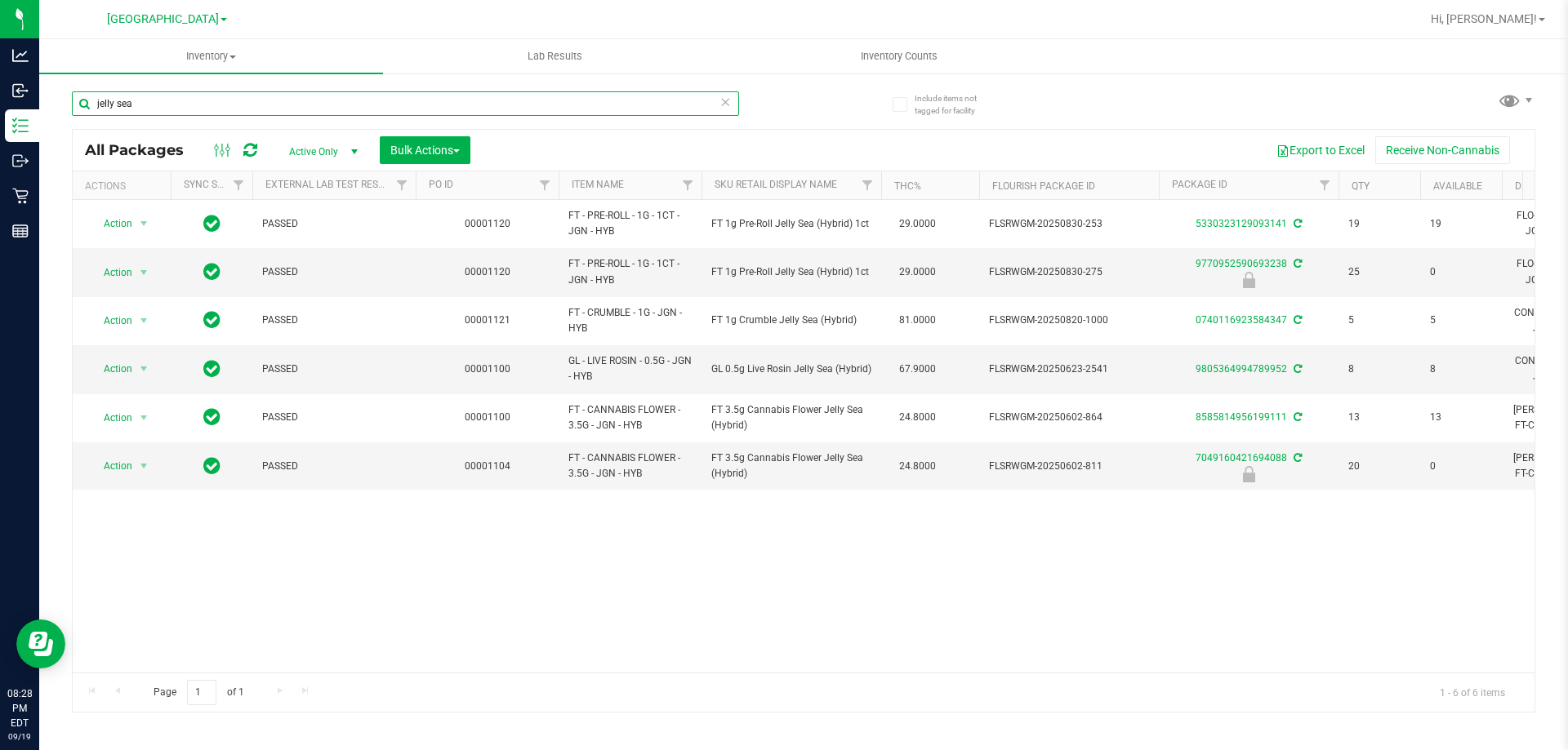
type input "jelly sea"
